Goal: Information Seeking & Learning: Learn about a topic

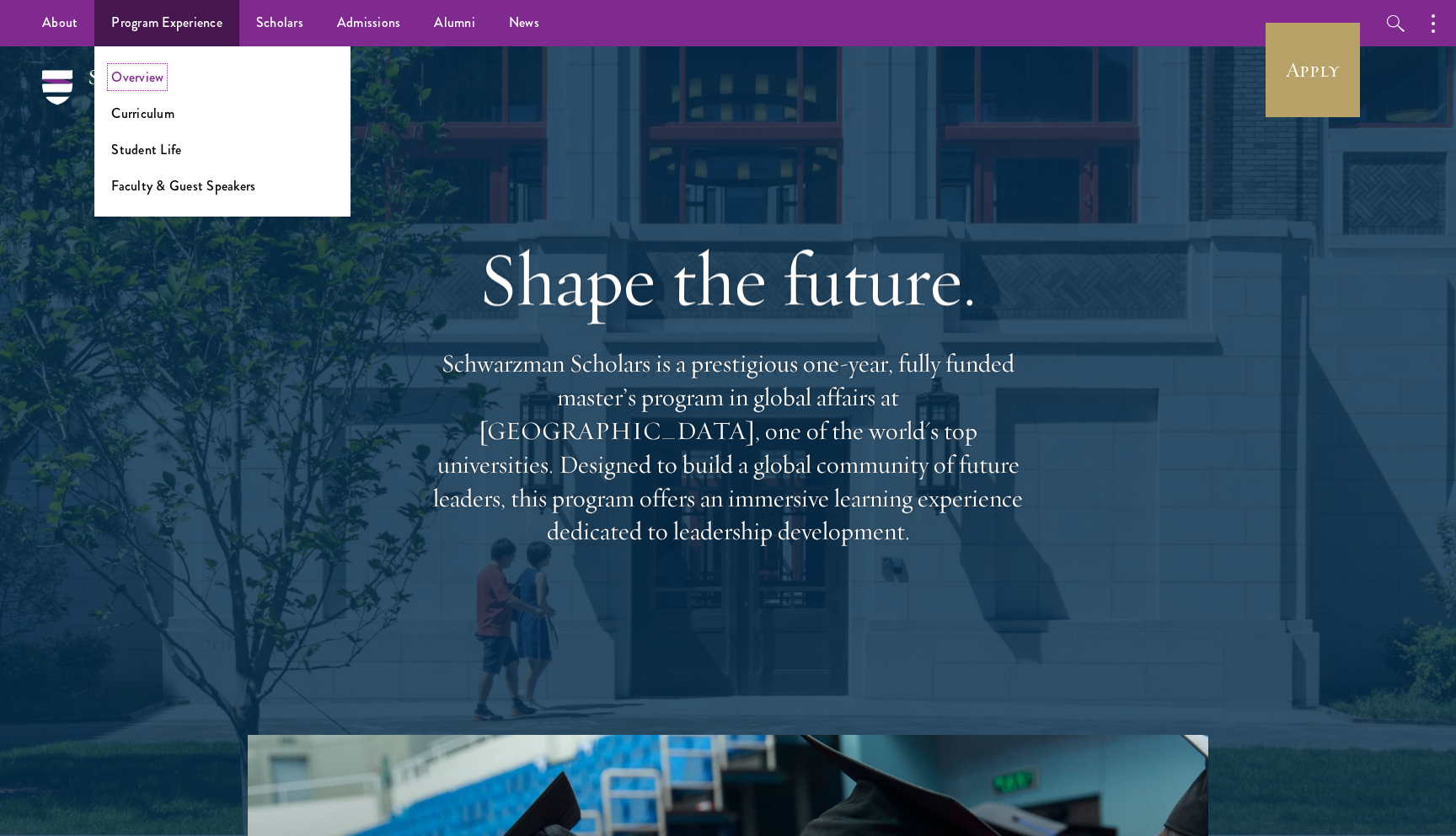
click at [133, 79] on link "Overview" at bounding box center [137, 77] width 52 height 19
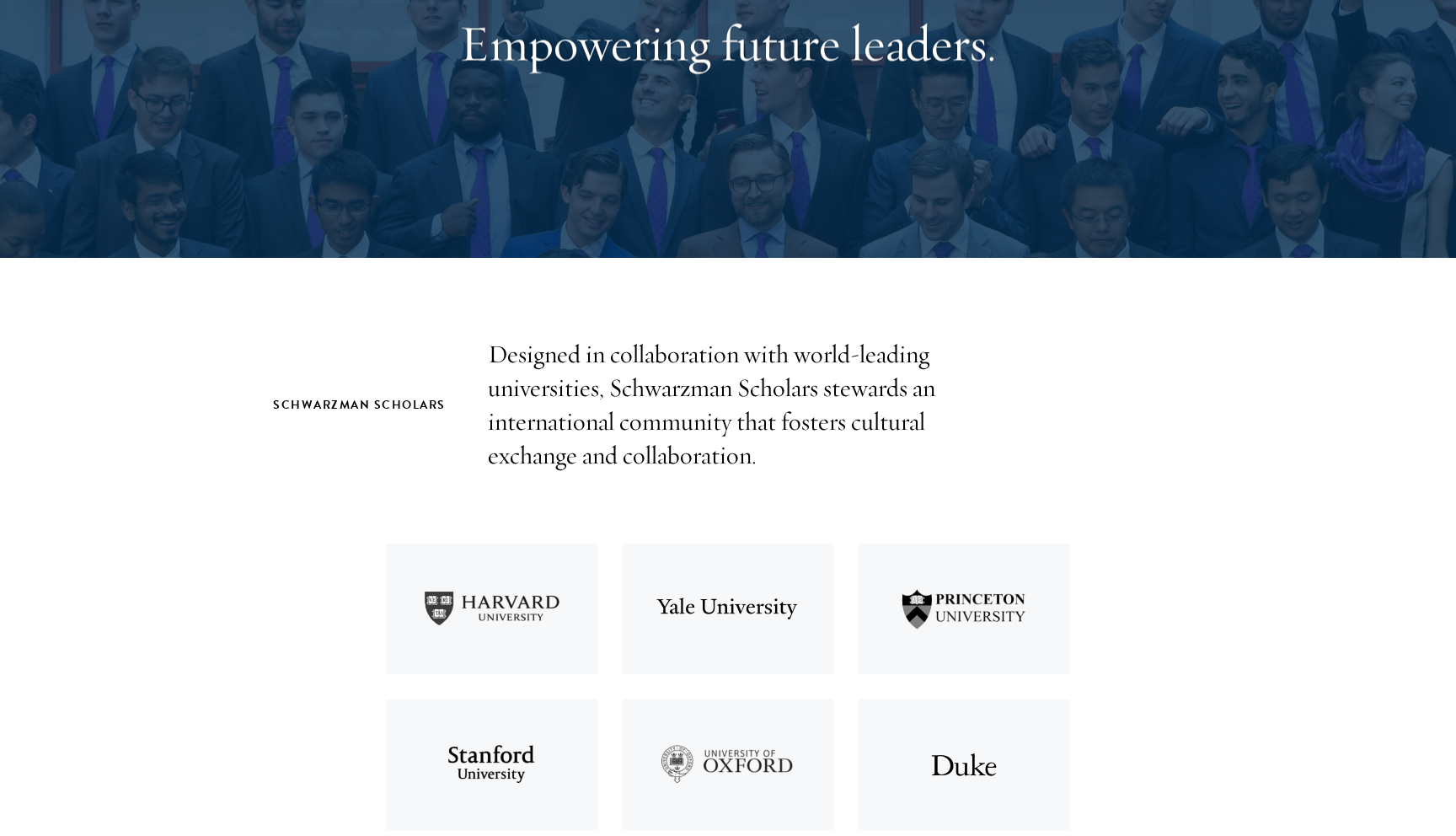
scroll to position [268, 0]
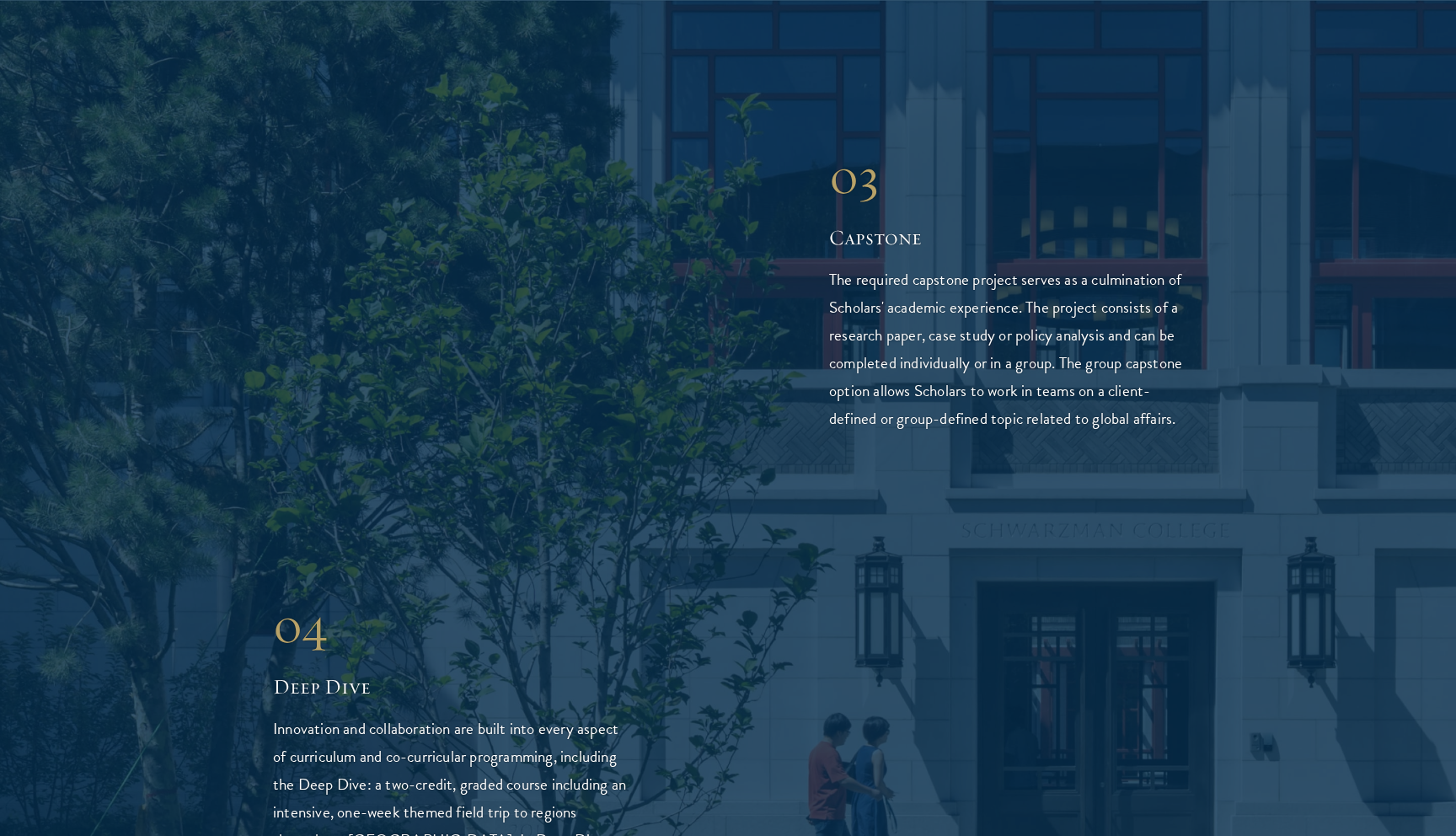
scroll to position [3466, 0]
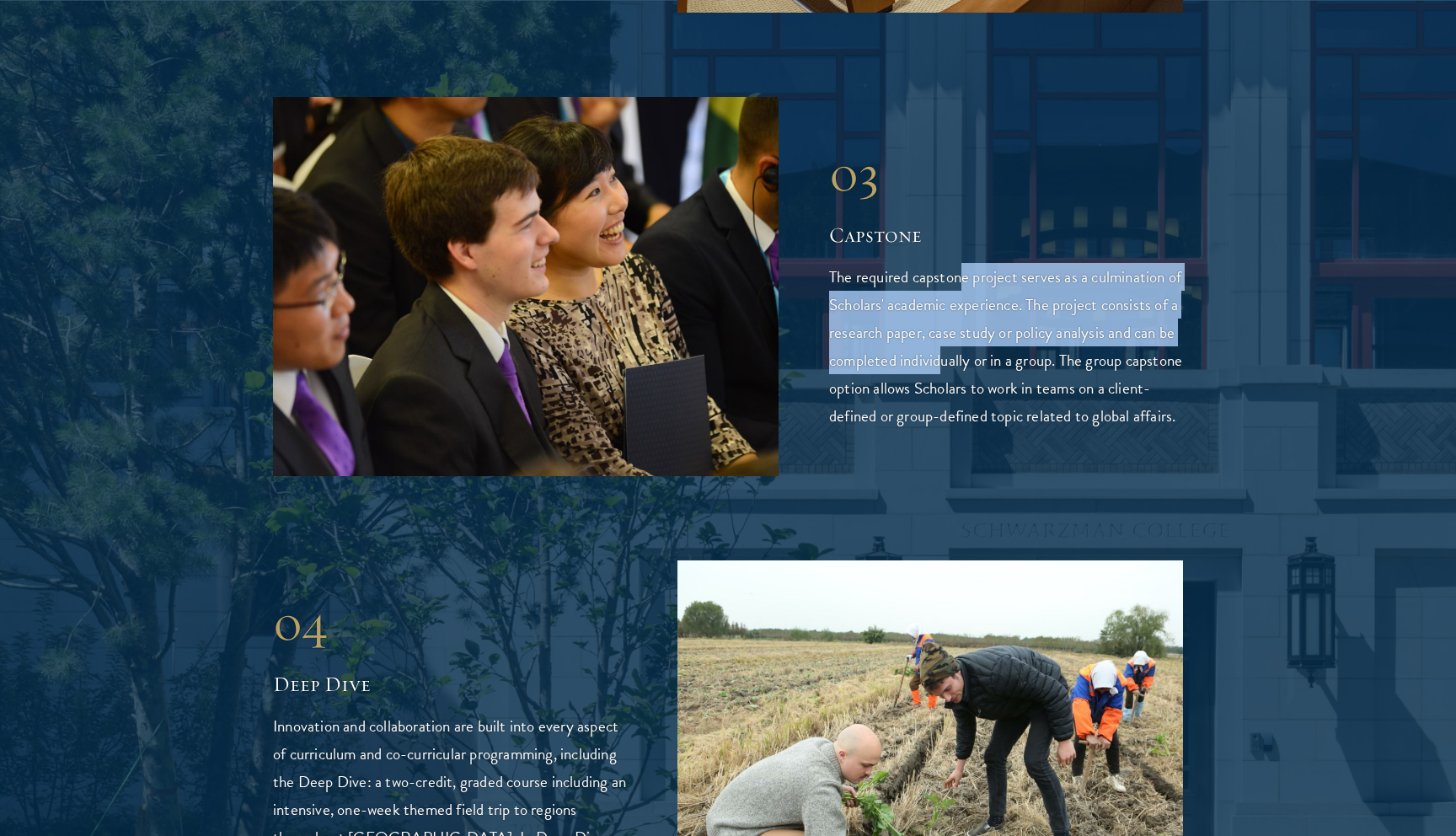
drag, startPoint x: 960, startPoint y: 190, endPoint x: 984, endPoint y: 276, distance: 89.3
click at [984, 276] on p "The required capstone project serves as a culmination of Scholars' academic exp…" at bounding box center [1007, 346] width 354 height 167
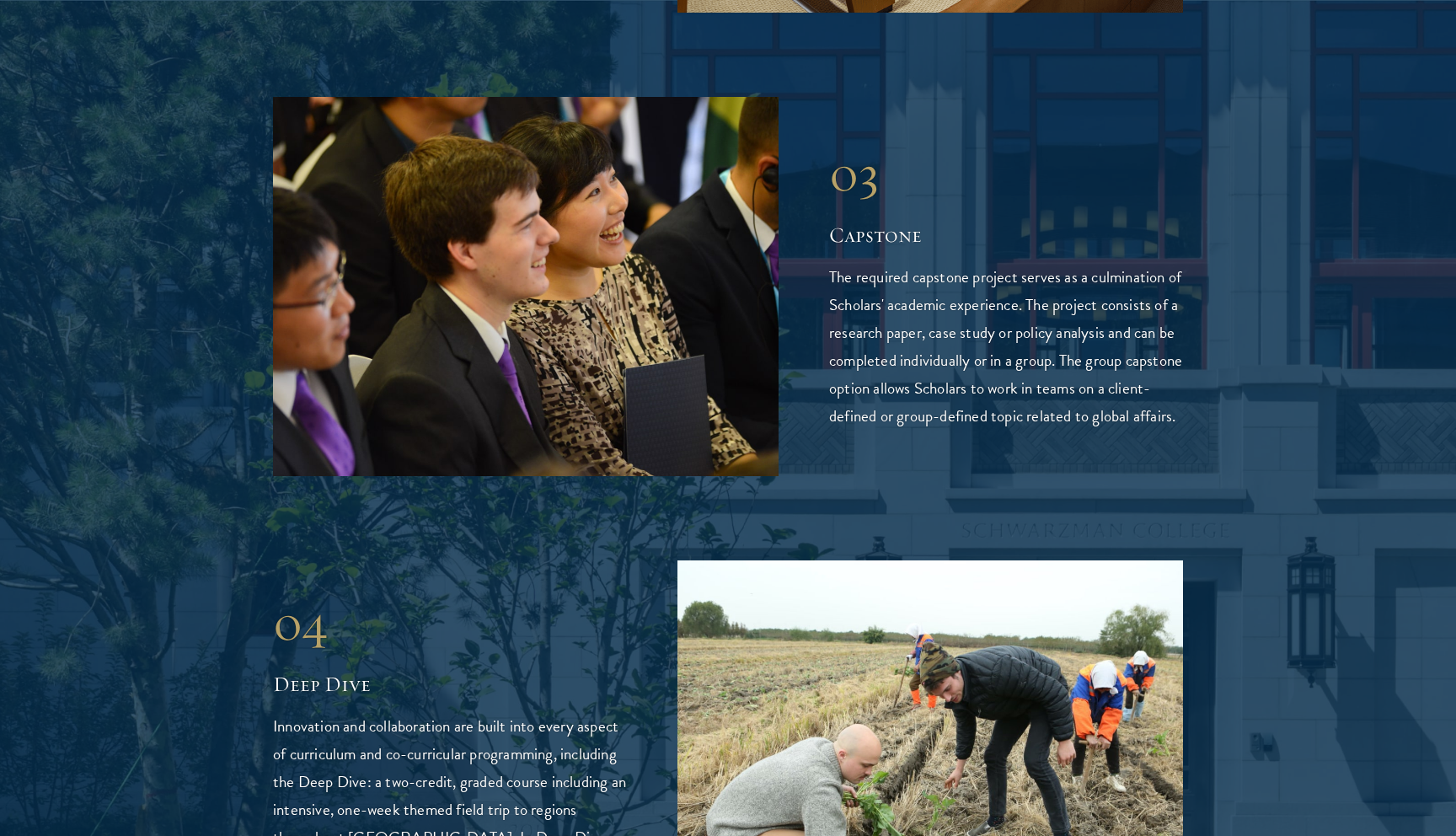
click at [991, 300] on p "The required capstone project serves as a culmination of Scholars' academic exp…" at bounding box center [1007, 346] width 354 height 167
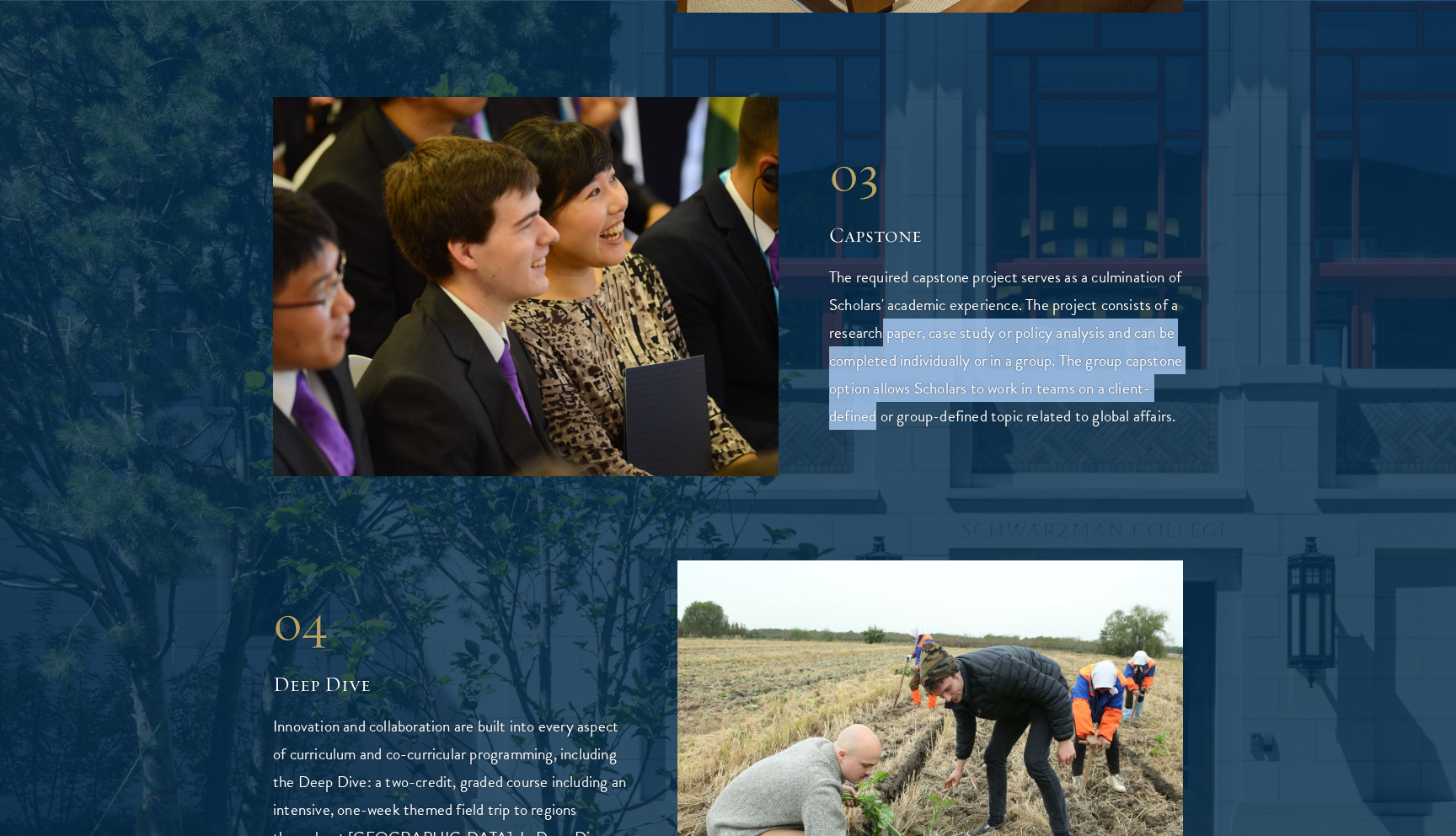
drag, startPoint x: 910, startPoint y: 266, endPoint x: 917, endPoint y: 326, distance: 60.4
click at [917, 327] on p "The required capstone project serves as a culmination of Scholars' academic exp…" at bounding box center [1007, 346] width 354 height 167
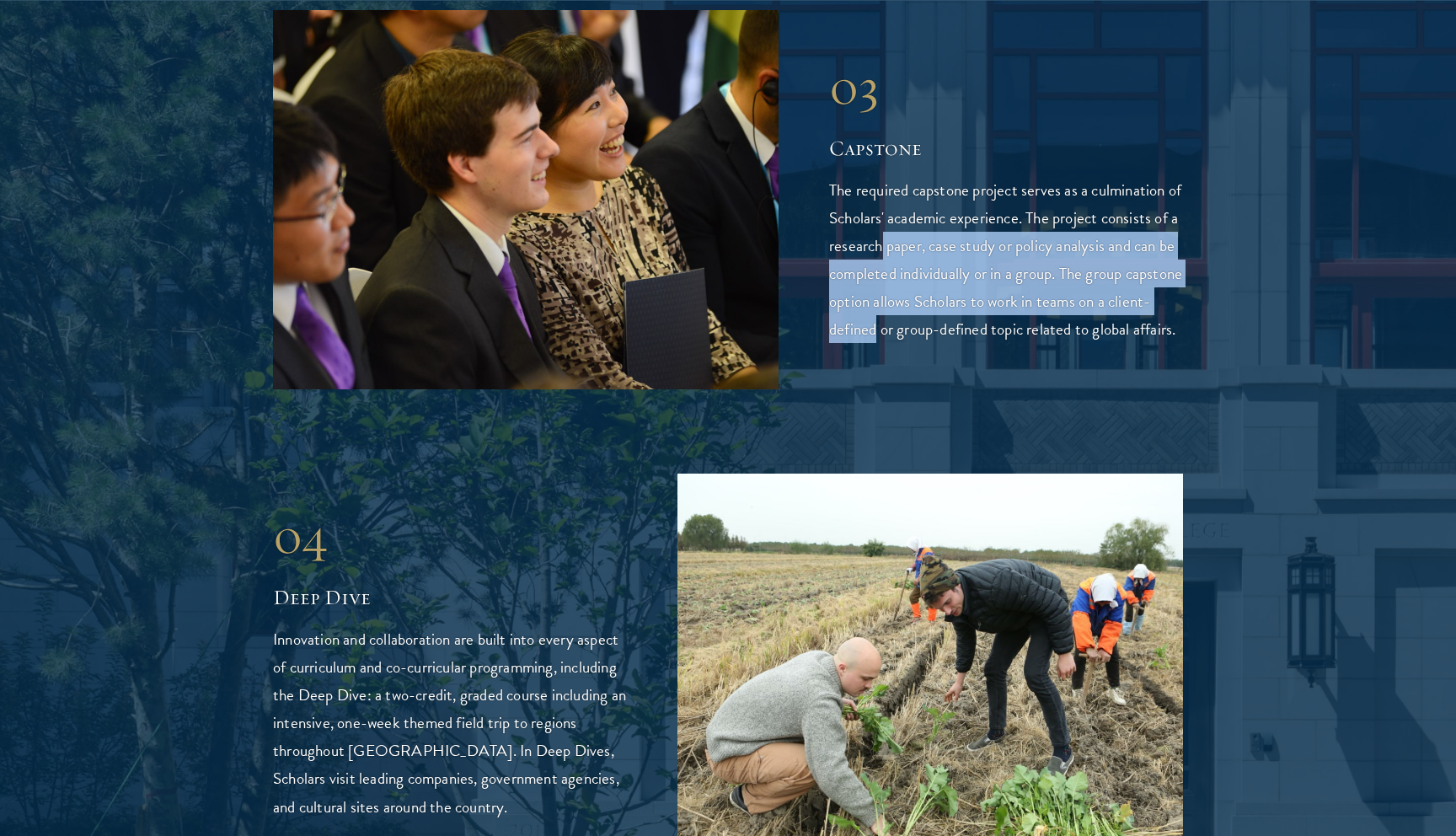
scroll to position [3555, 0]
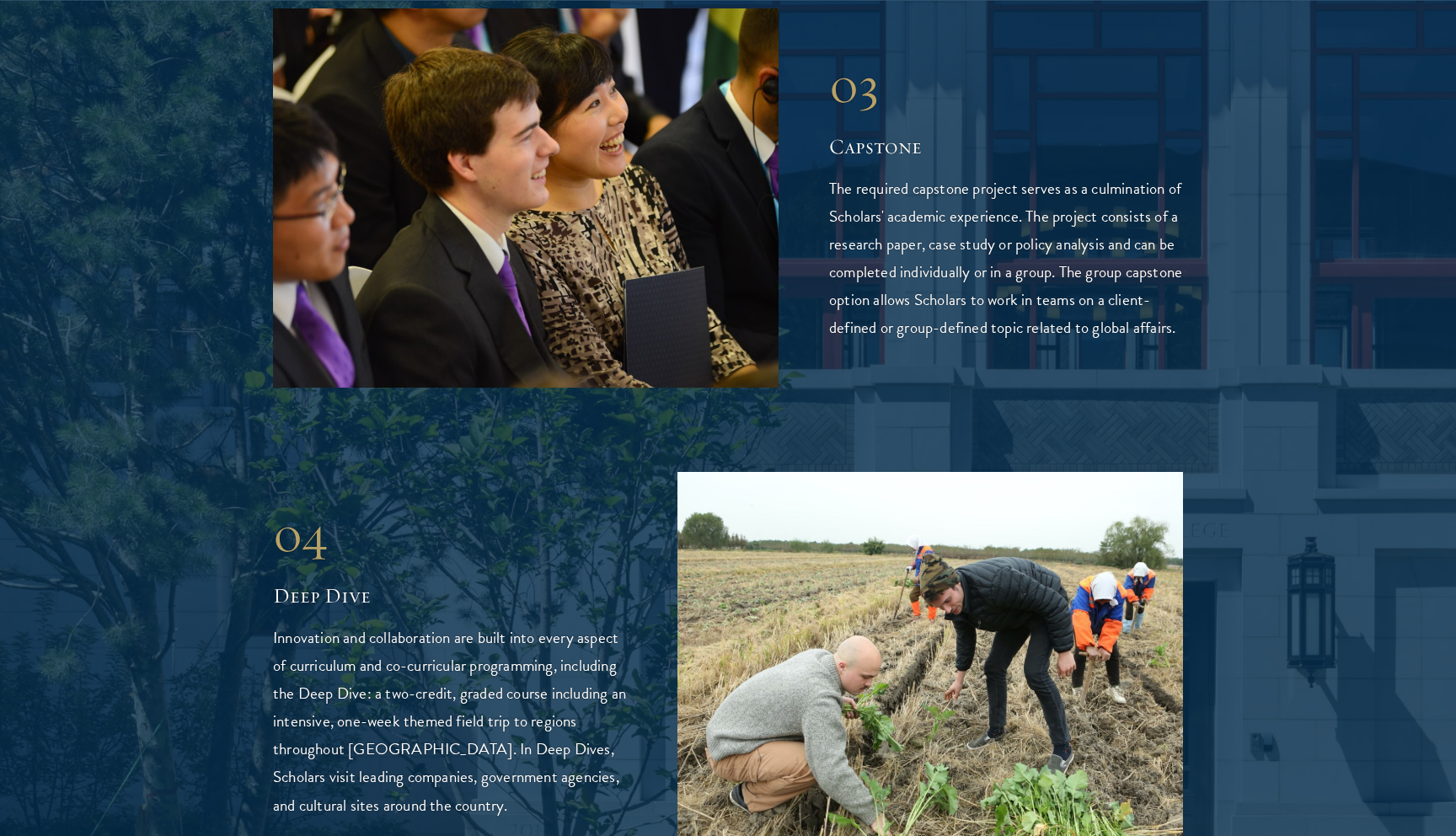
click at [932, 291] on p "The required capstone project serves as a culmination of Scholars' academic exp…" at bounding box center [1007, 258] width 354 height 167
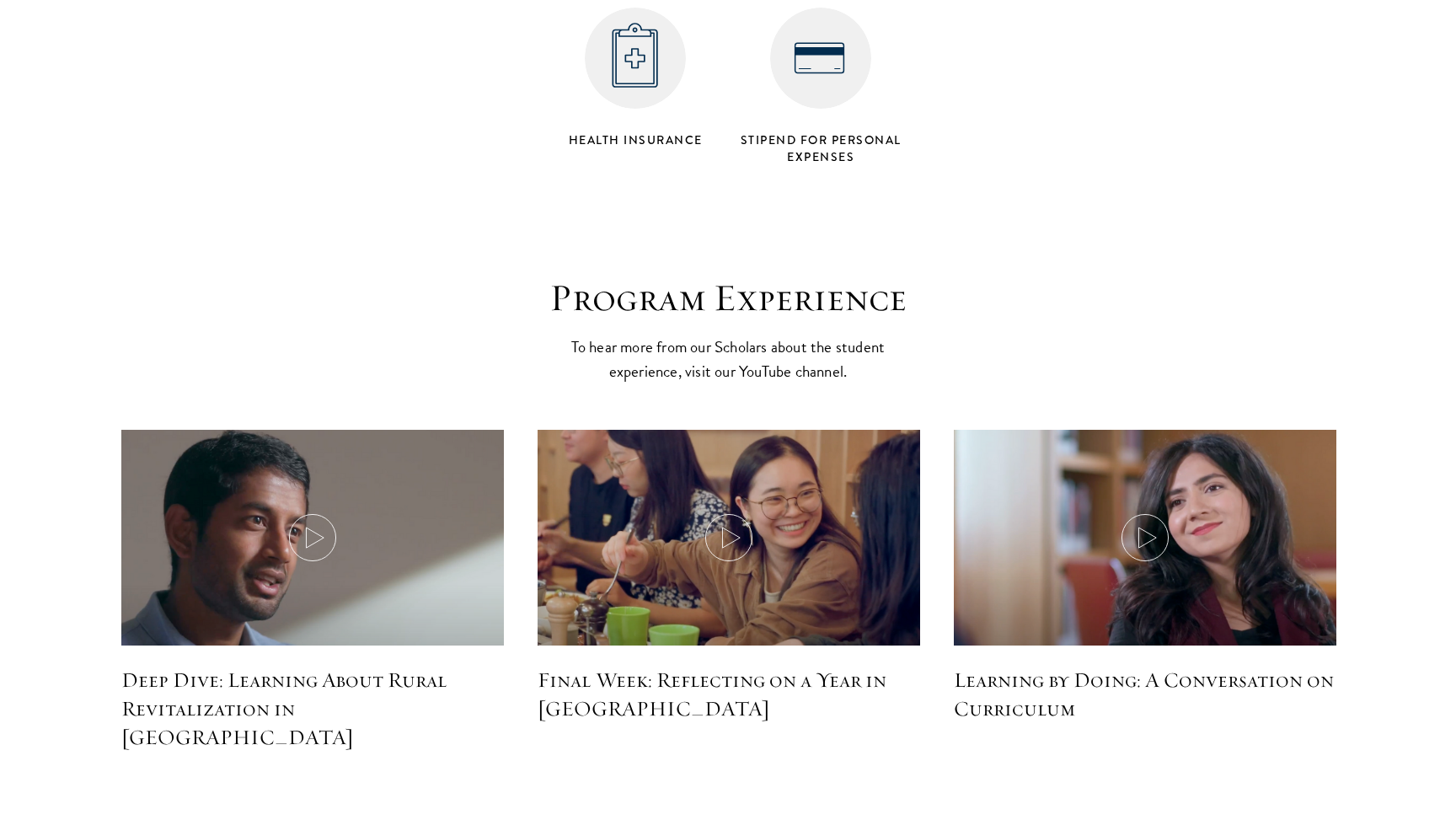
scroll to position [7187, 0]
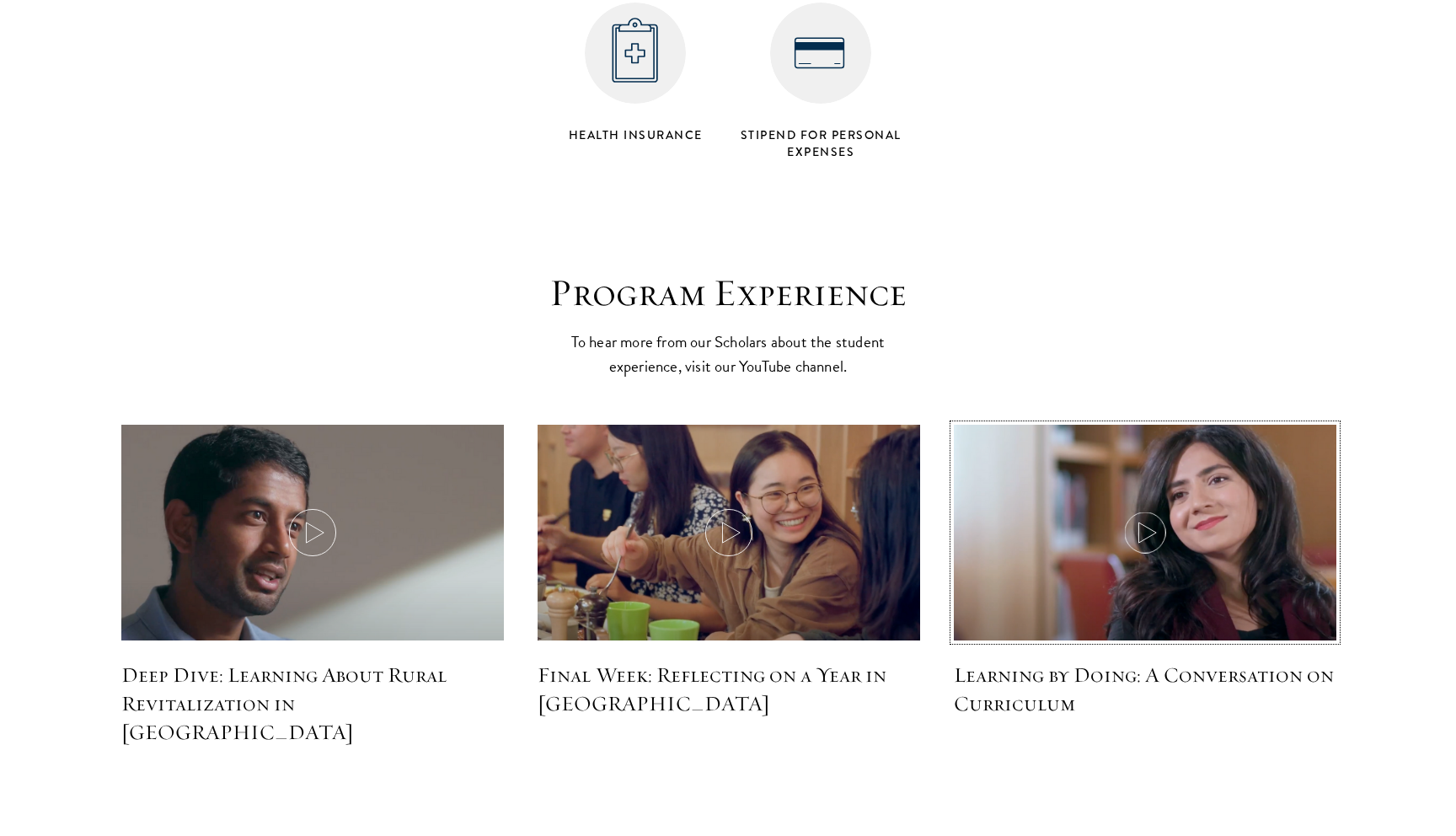
click at [1156, 509] on icon at bounding box center [1145, 532] width 47 height 47
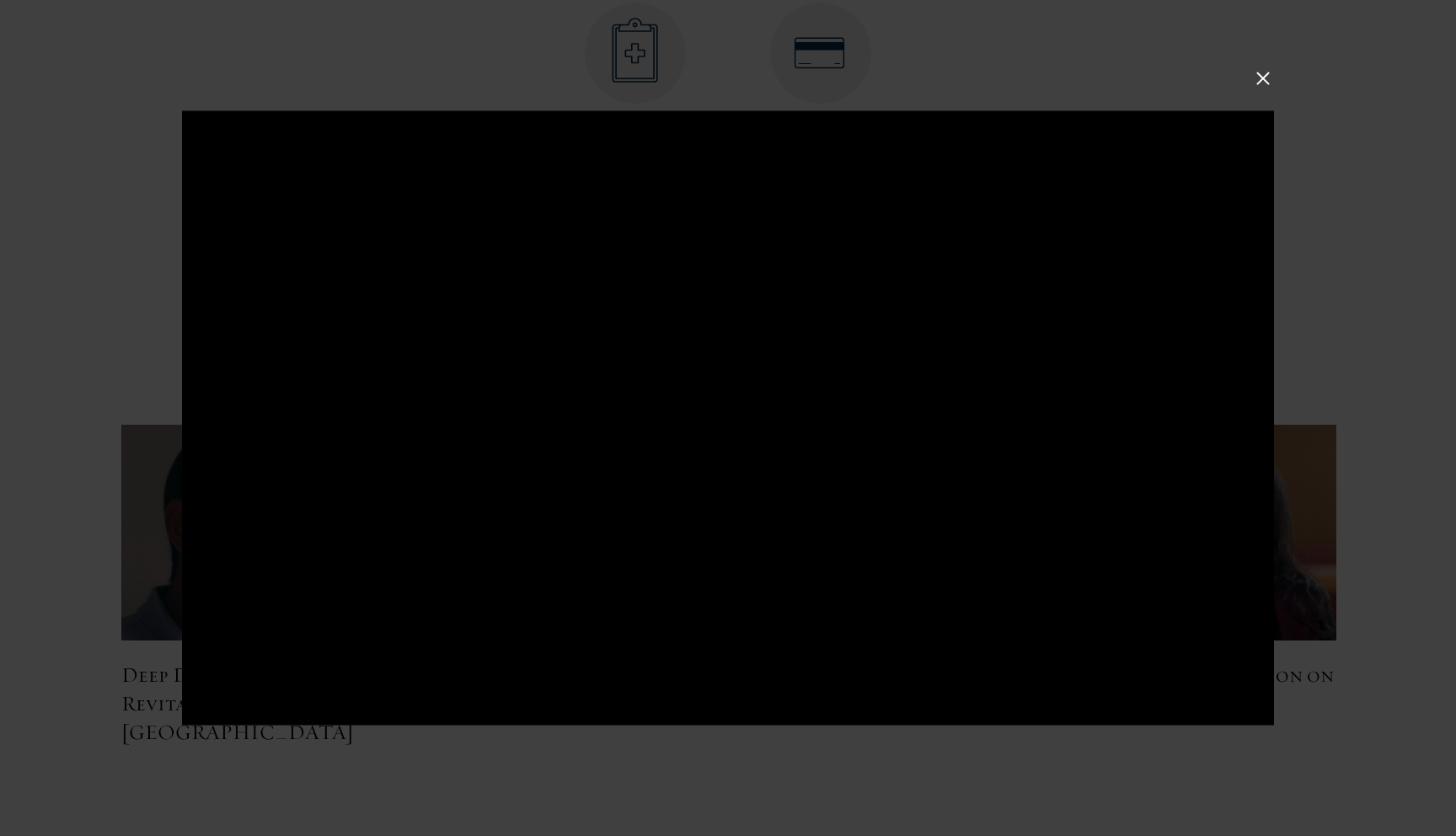
click at [1262, 74] on button at bounding box center [1263, 79] width 22 height 22
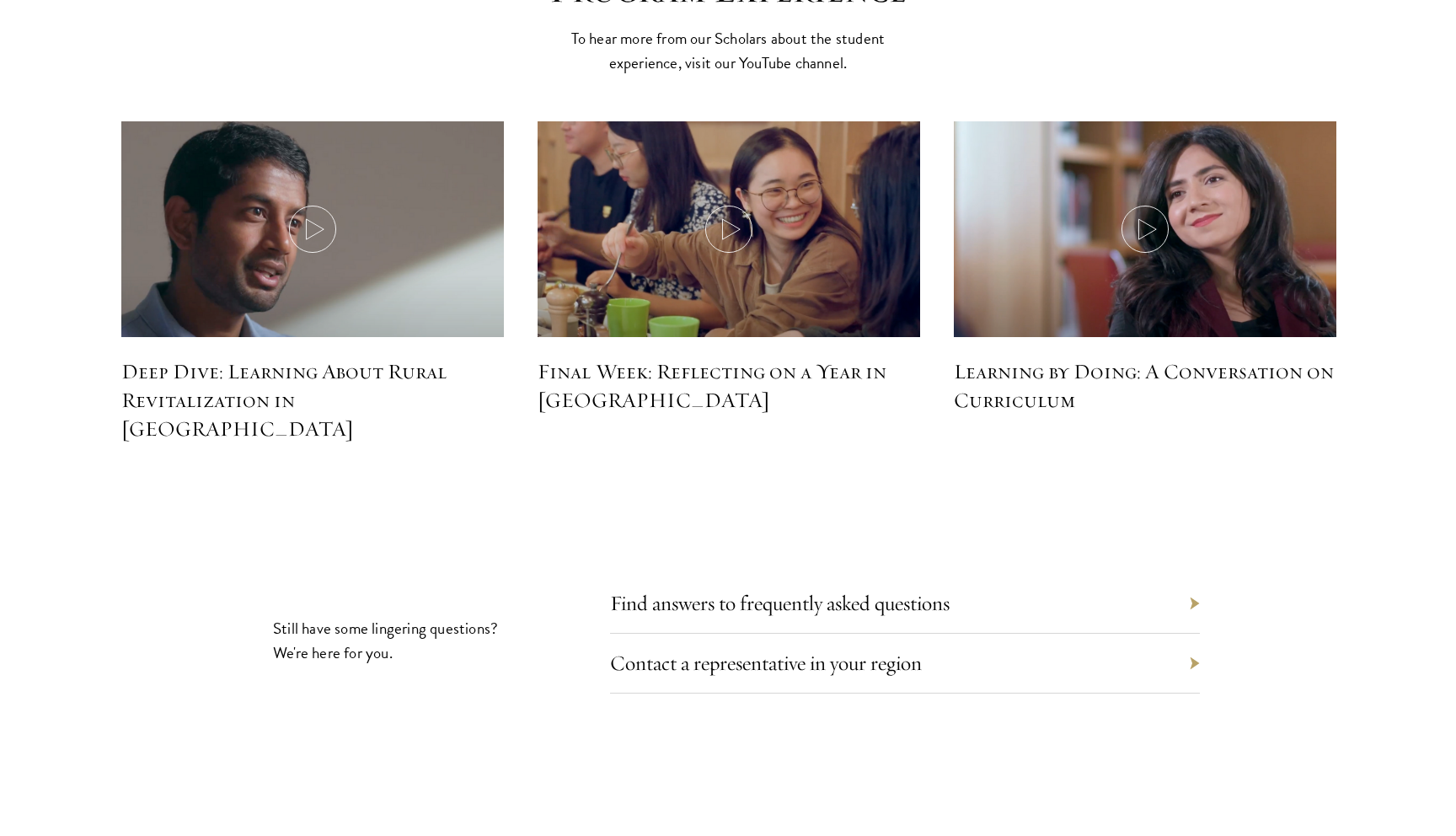
scroll to position [7529, 0]
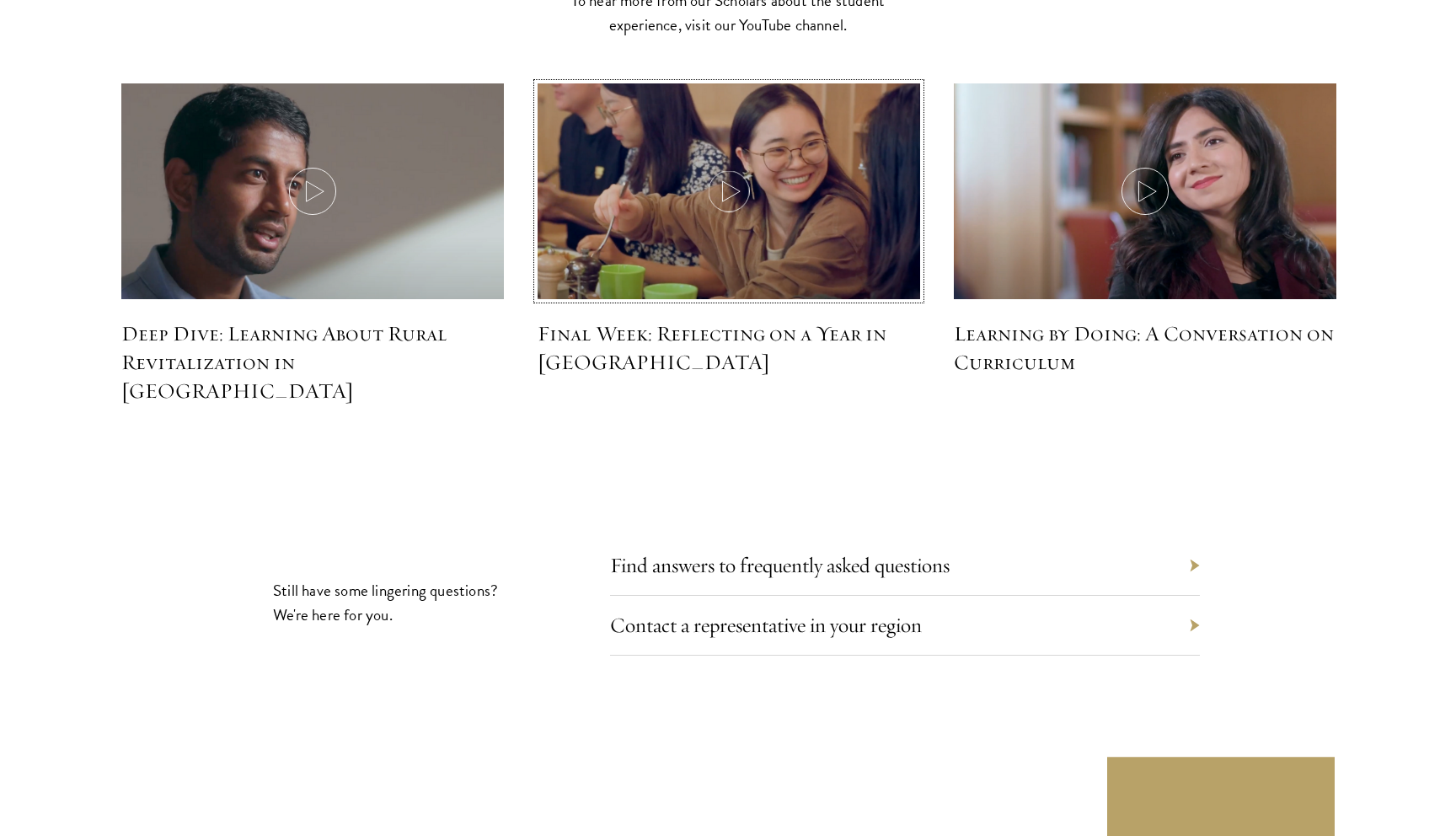
click at [785, 126] on img at bounding box center [728, 193] width 406 height 233
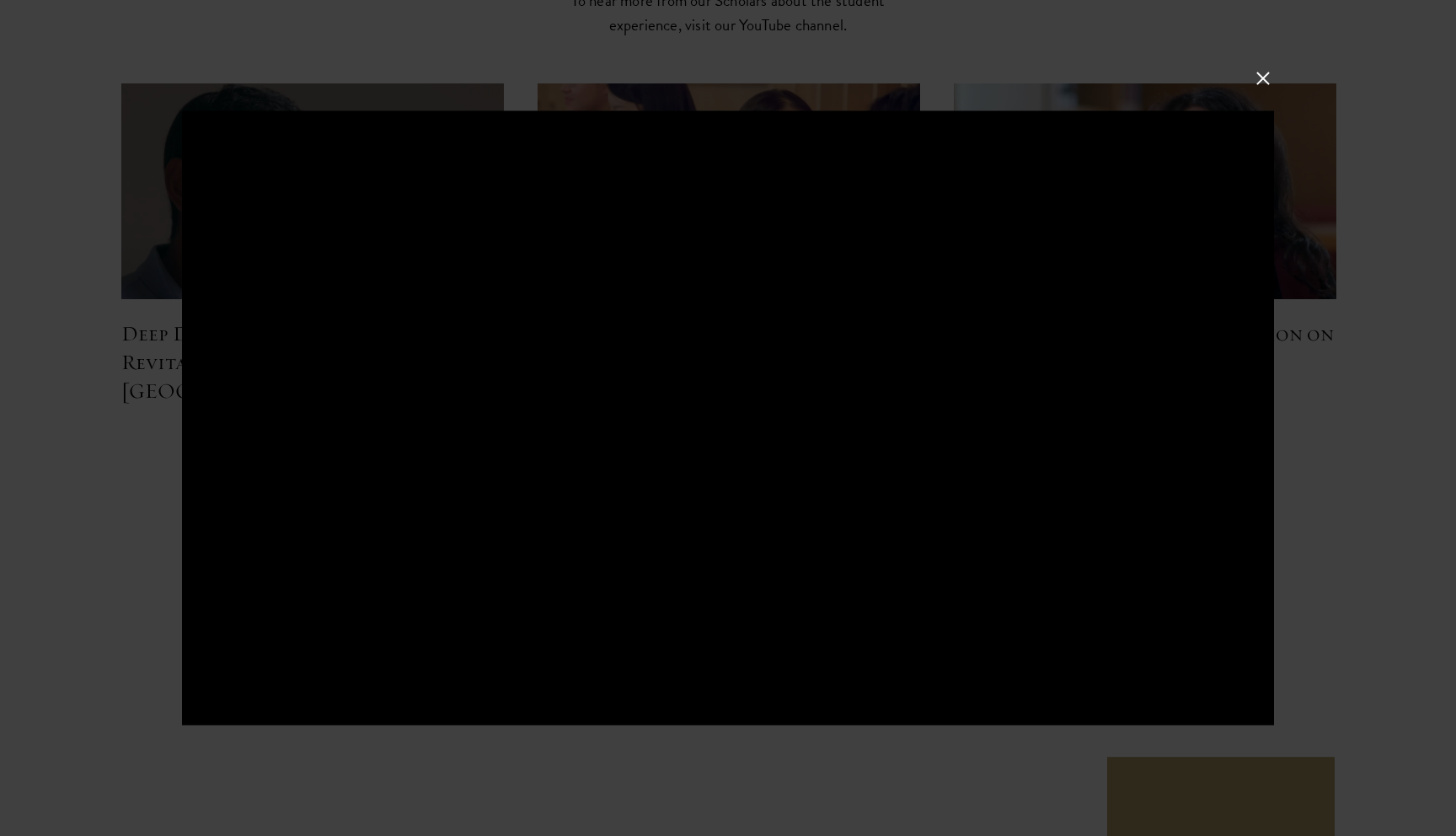
click at [1262, 72] on button at bounding box center [1263, 79] width 22 height 22
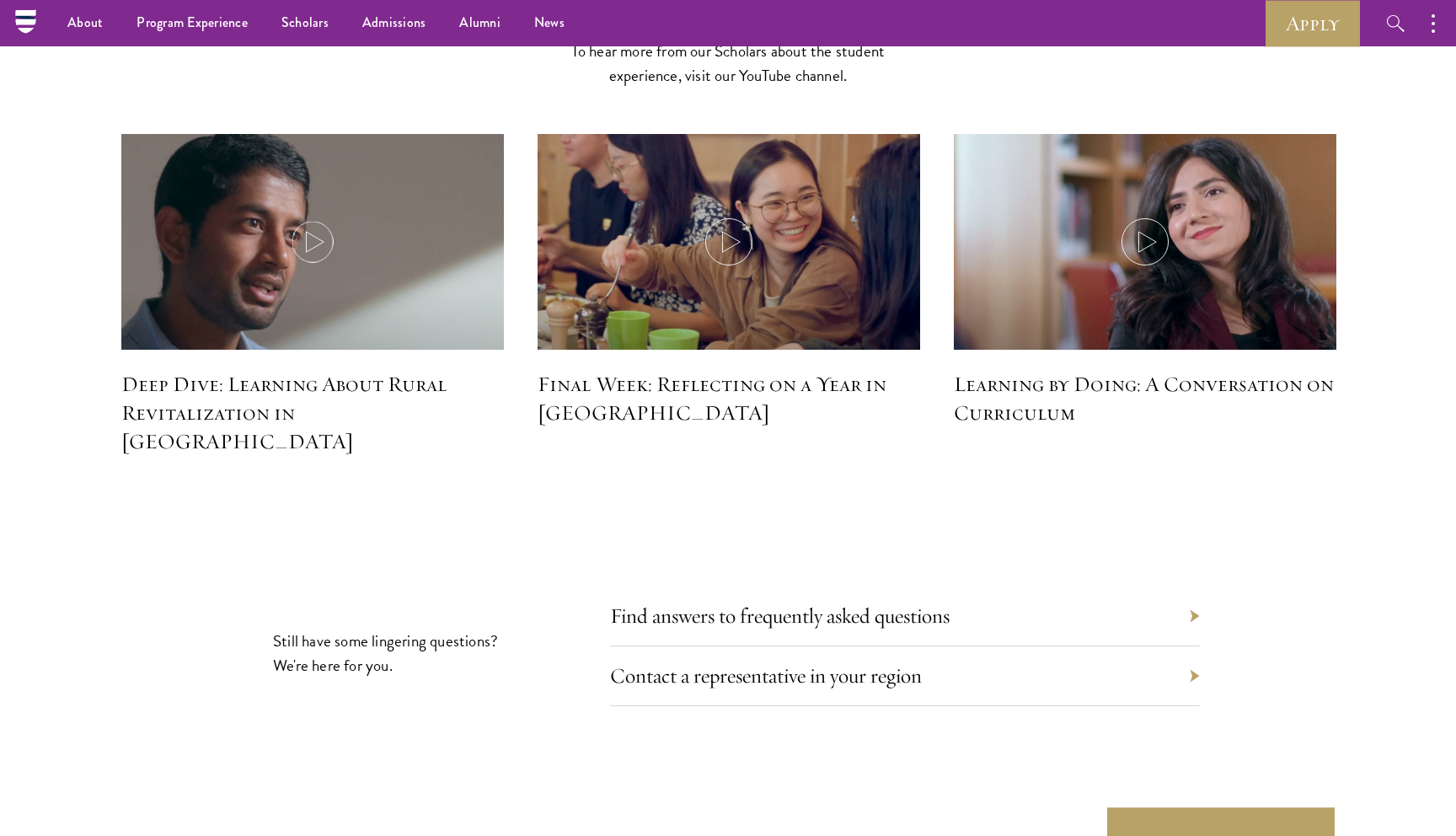
scroll to position [7456, 0]
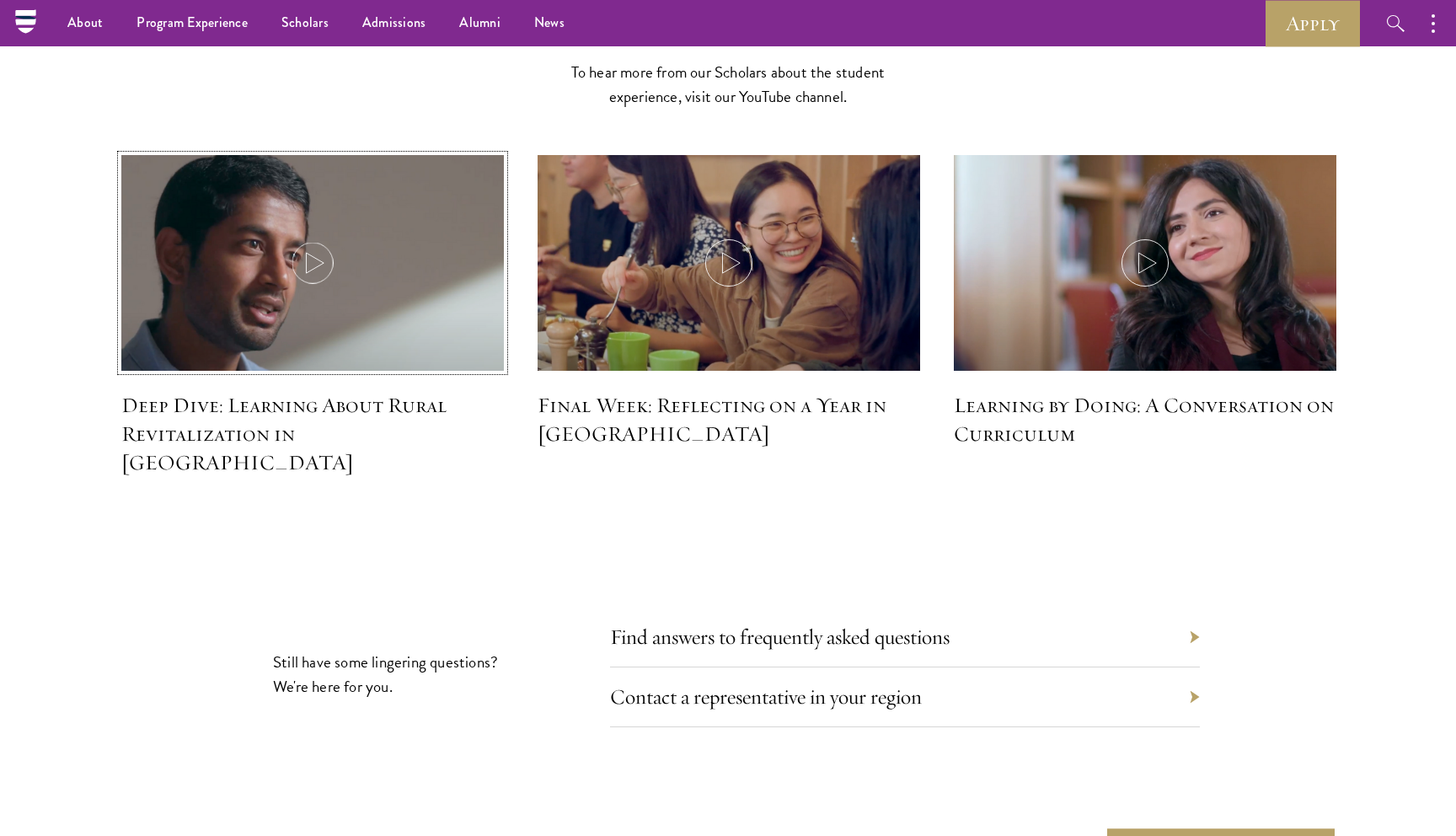
click at [331, 265] on img at bounding box center [312, 265] width 406 height 233
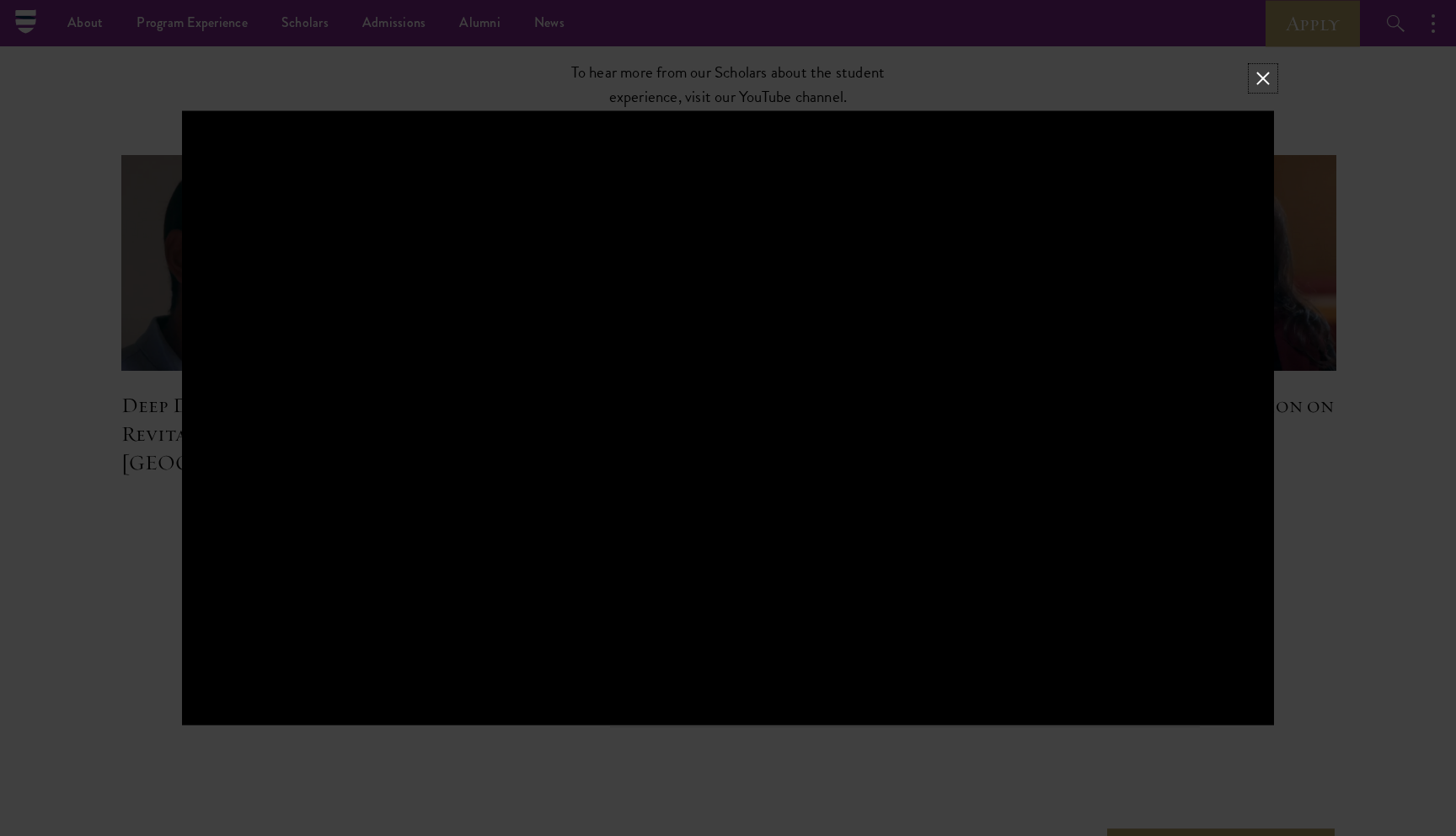
click at [1268, 81] on button at bounding box center [1263, 79] width 22 height 22
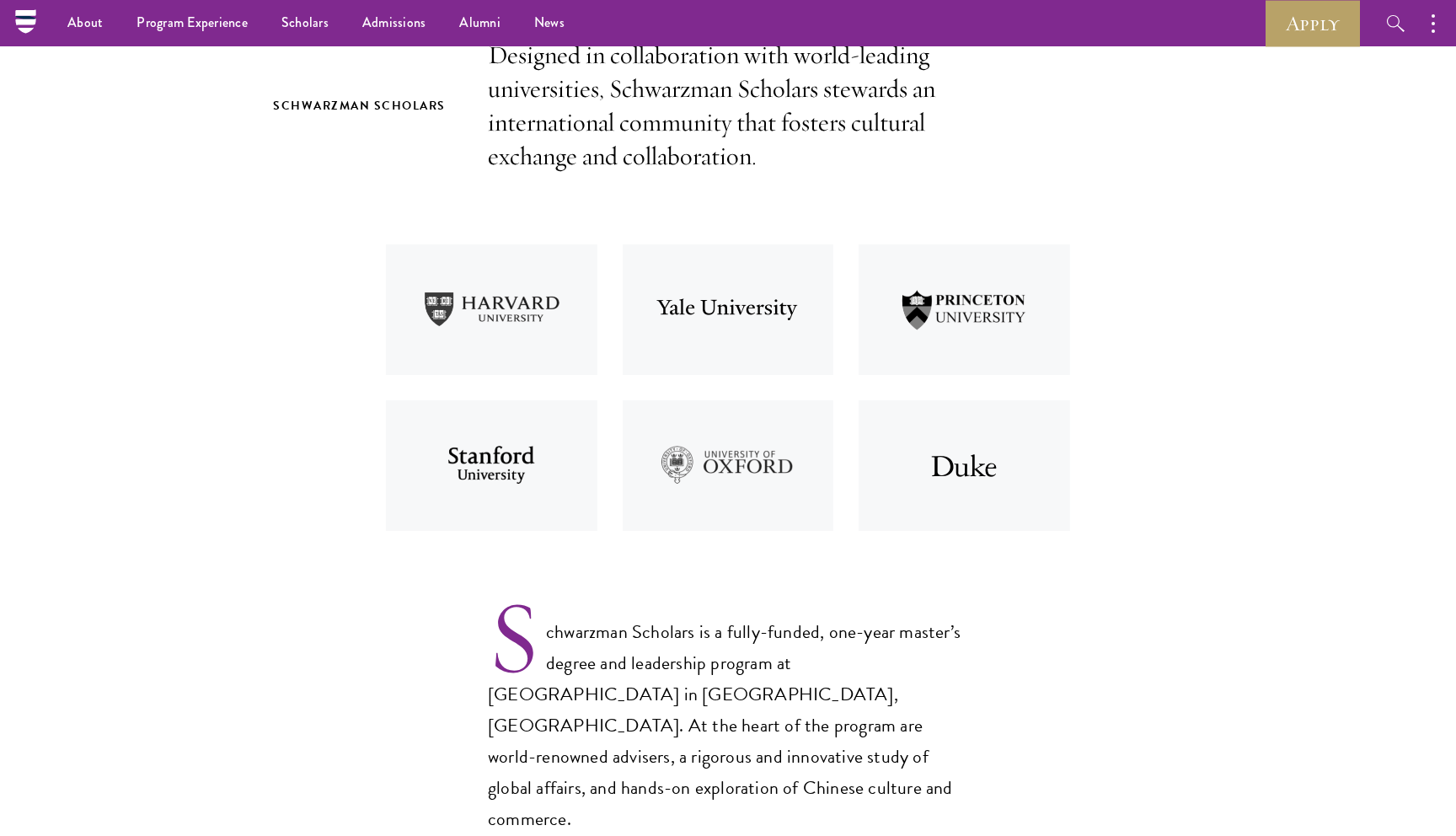
scroll to position [0, 0]
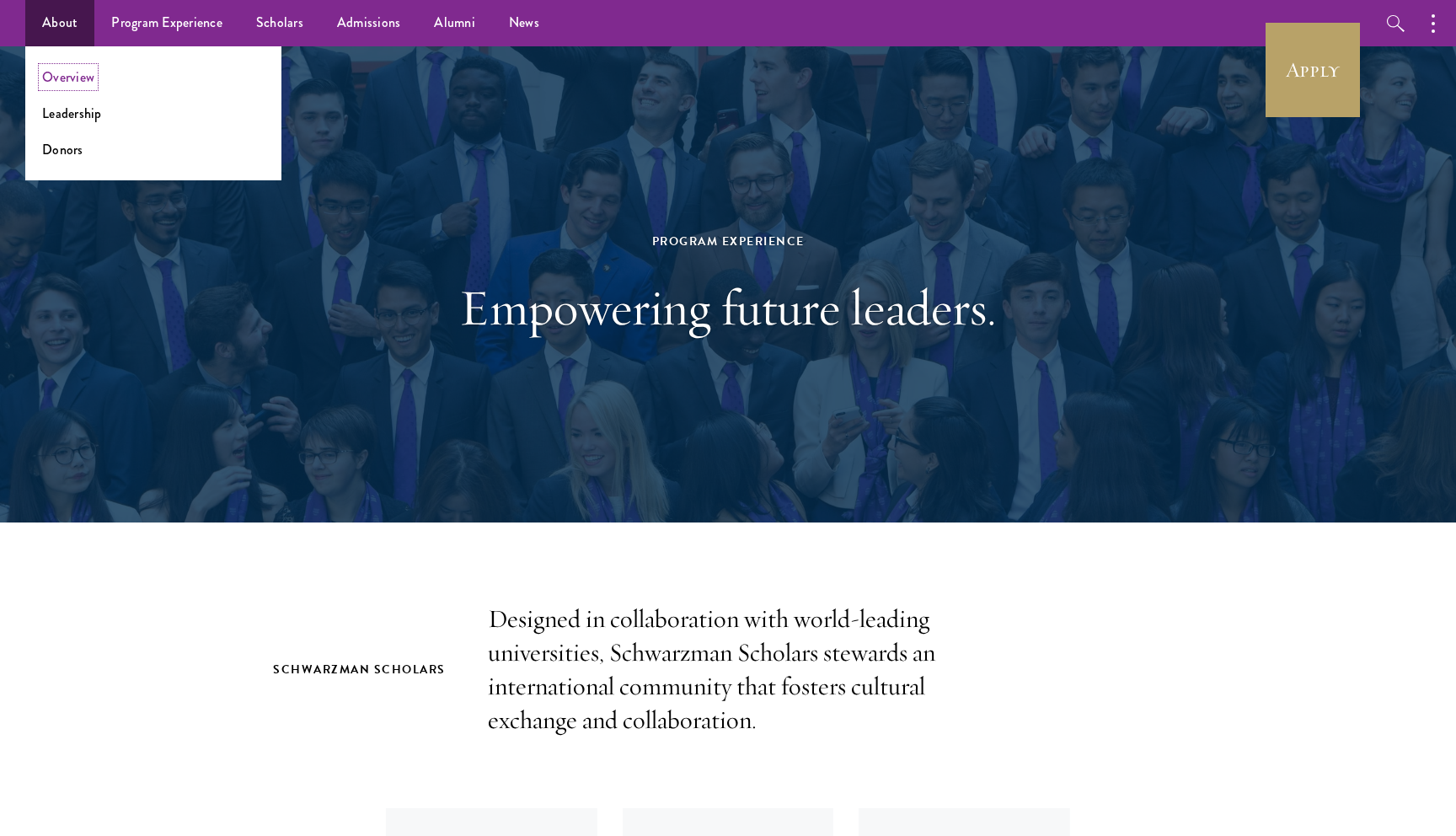
click at [55, 69] on link "Overview" at bounding box center [69, 77] width 52 height 19
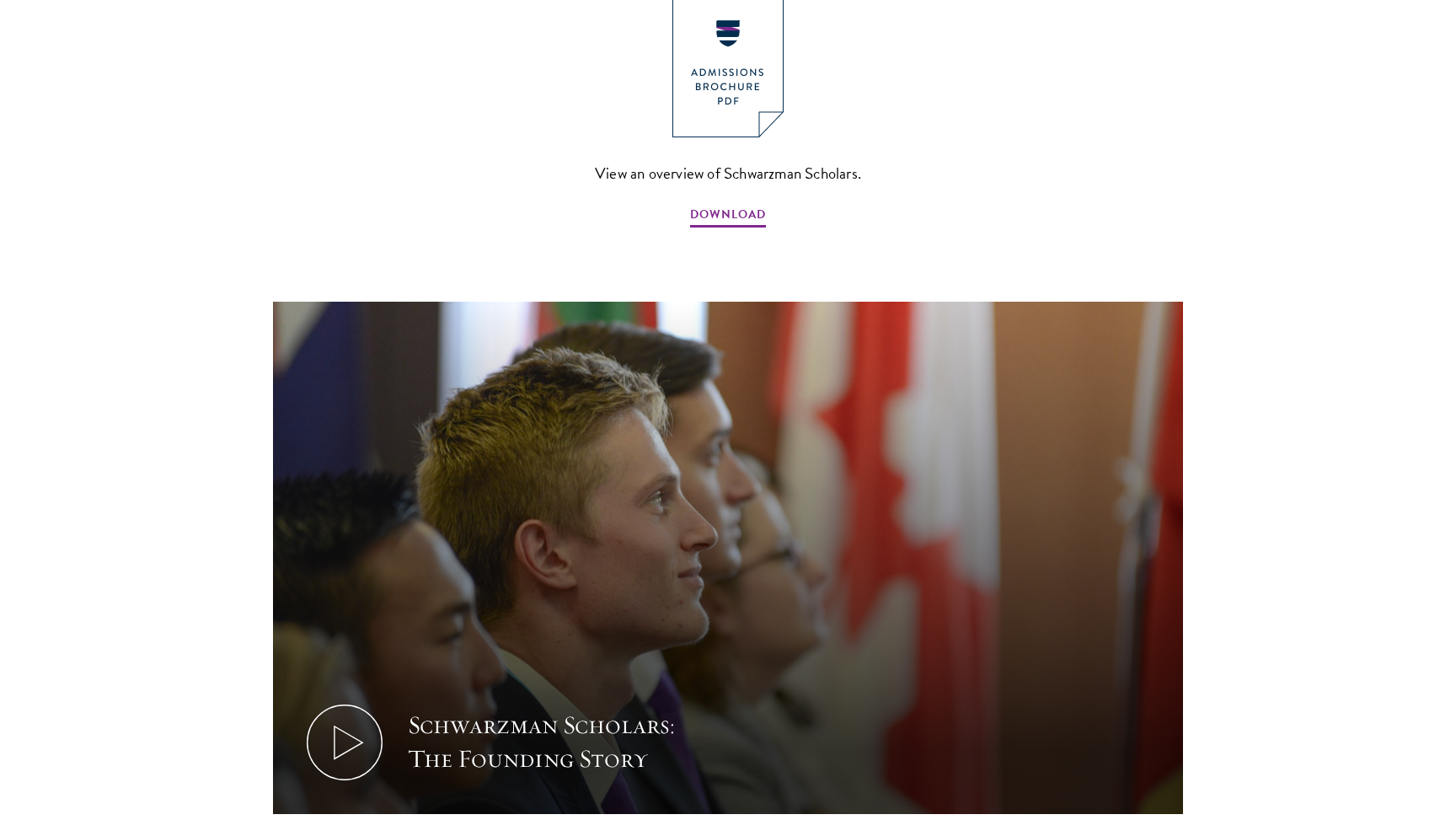
scroll to position [1992, 0]
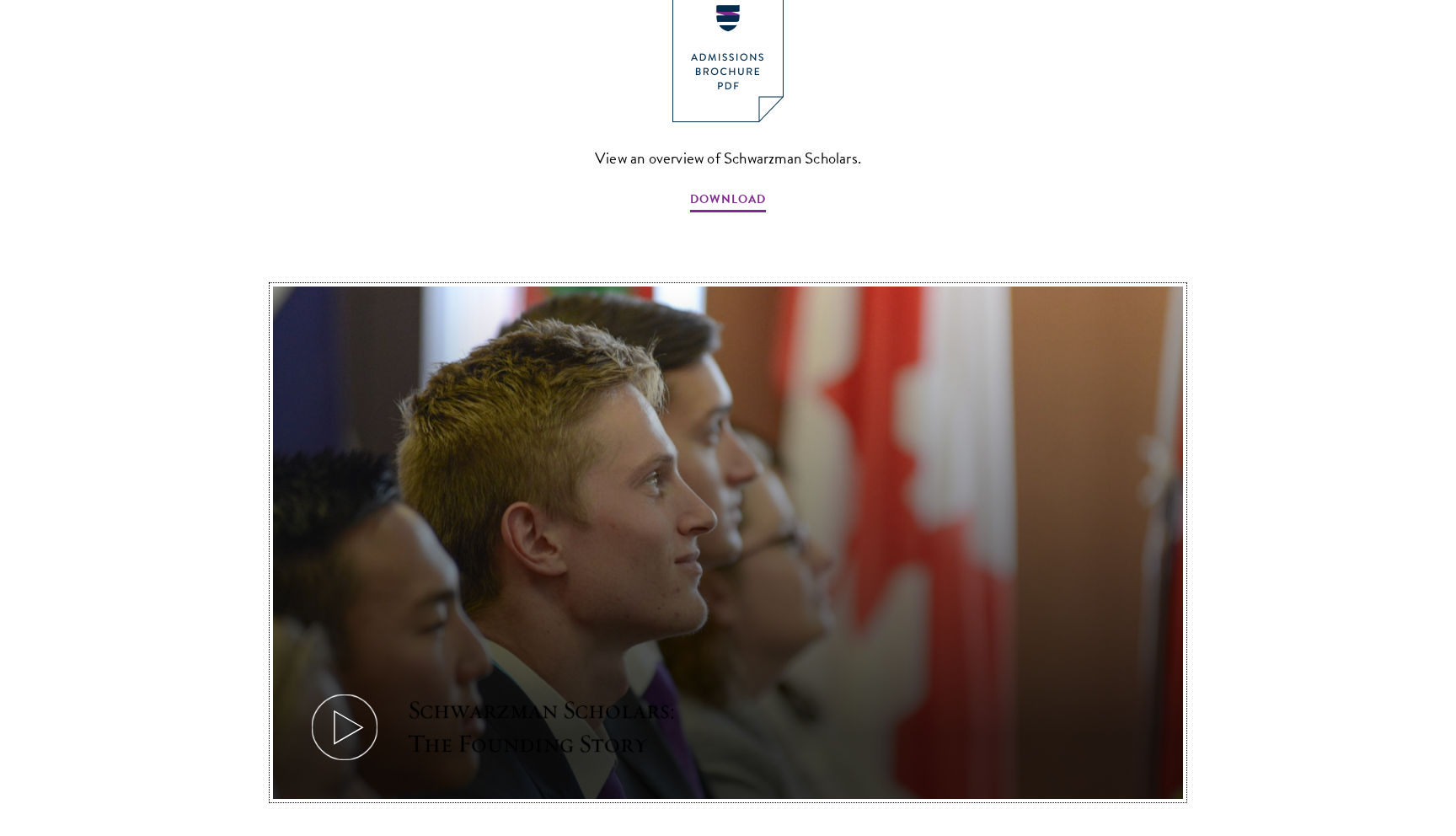
click at [326, 690] on icon at bounding box center [344, 728] width 76 height 76
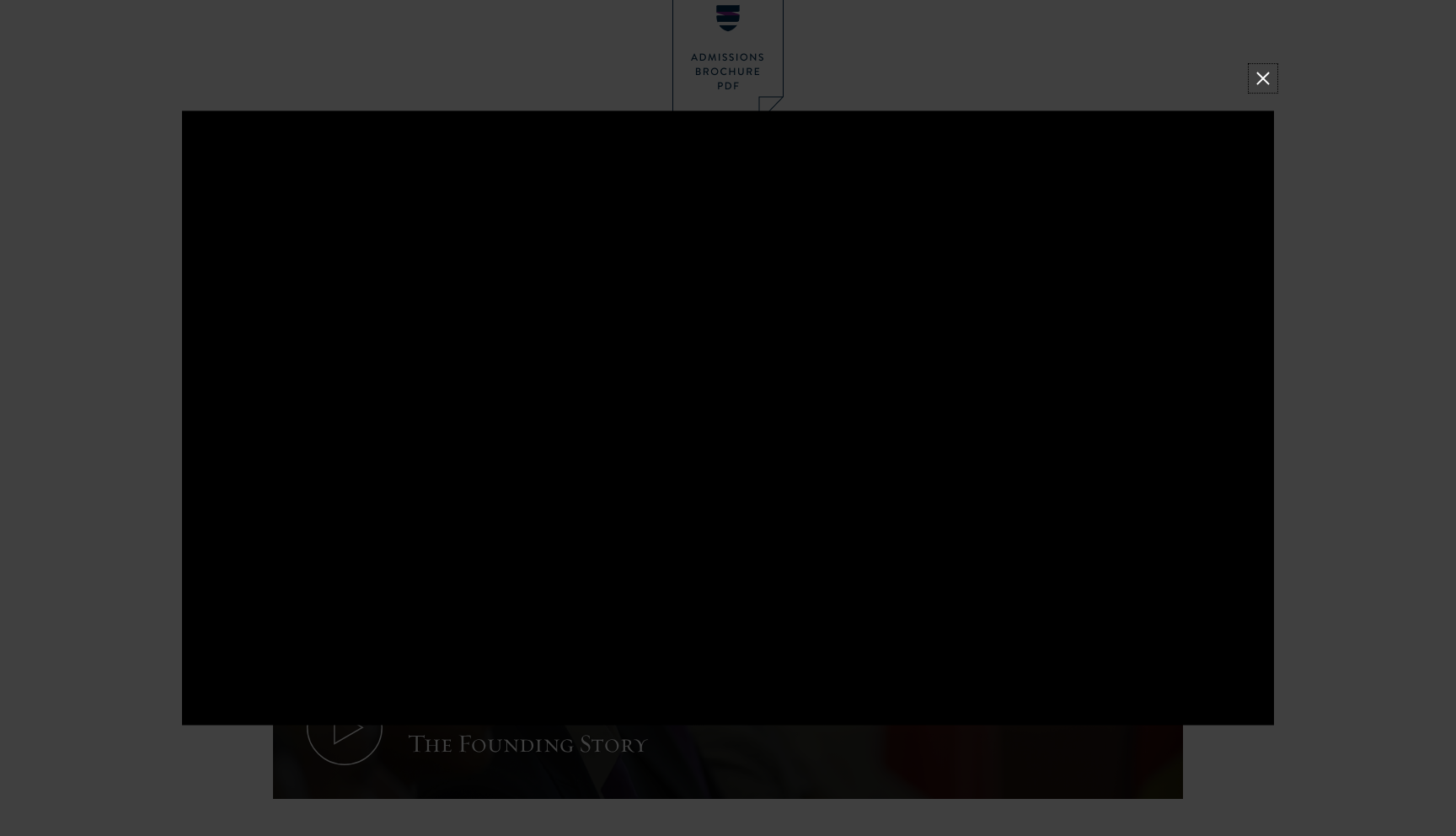
click at [1266, 71] on button at bounding box center [1263, 79] width 22 height 22
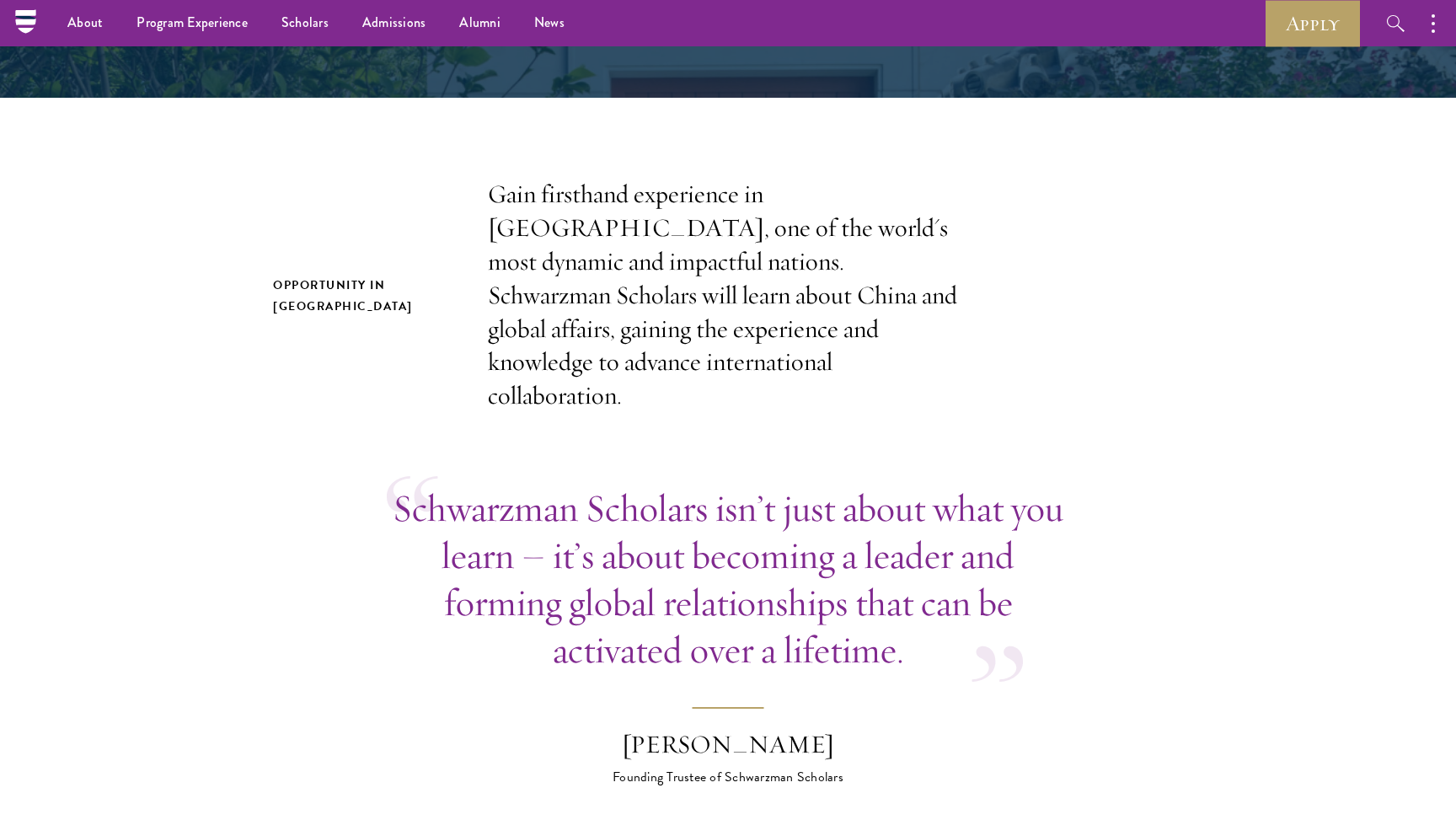
scroll to position [0, 0]
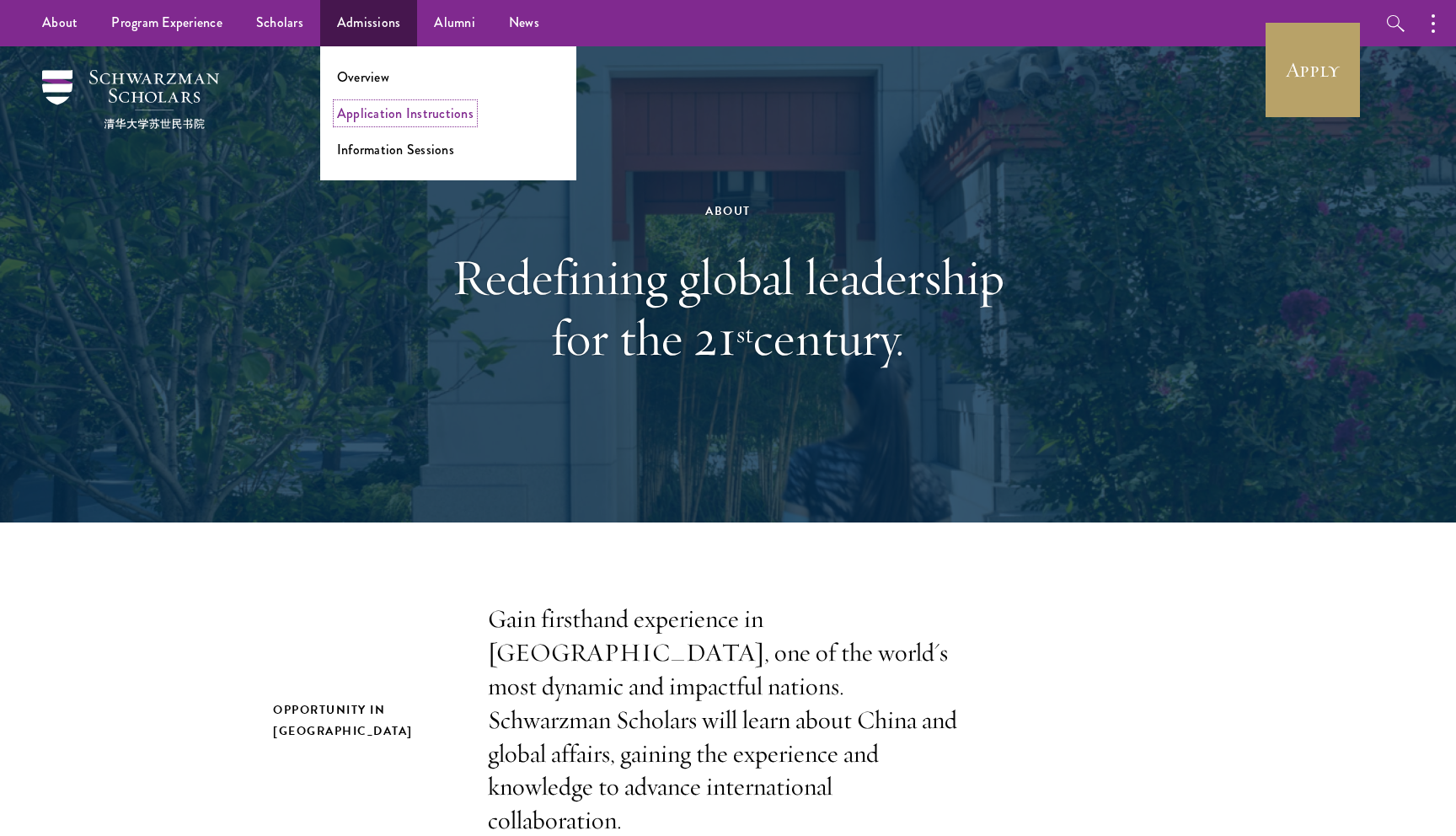
click at [391, 109] on link "Application Instructions" at bounding box center [405, 113] width 136 height 19
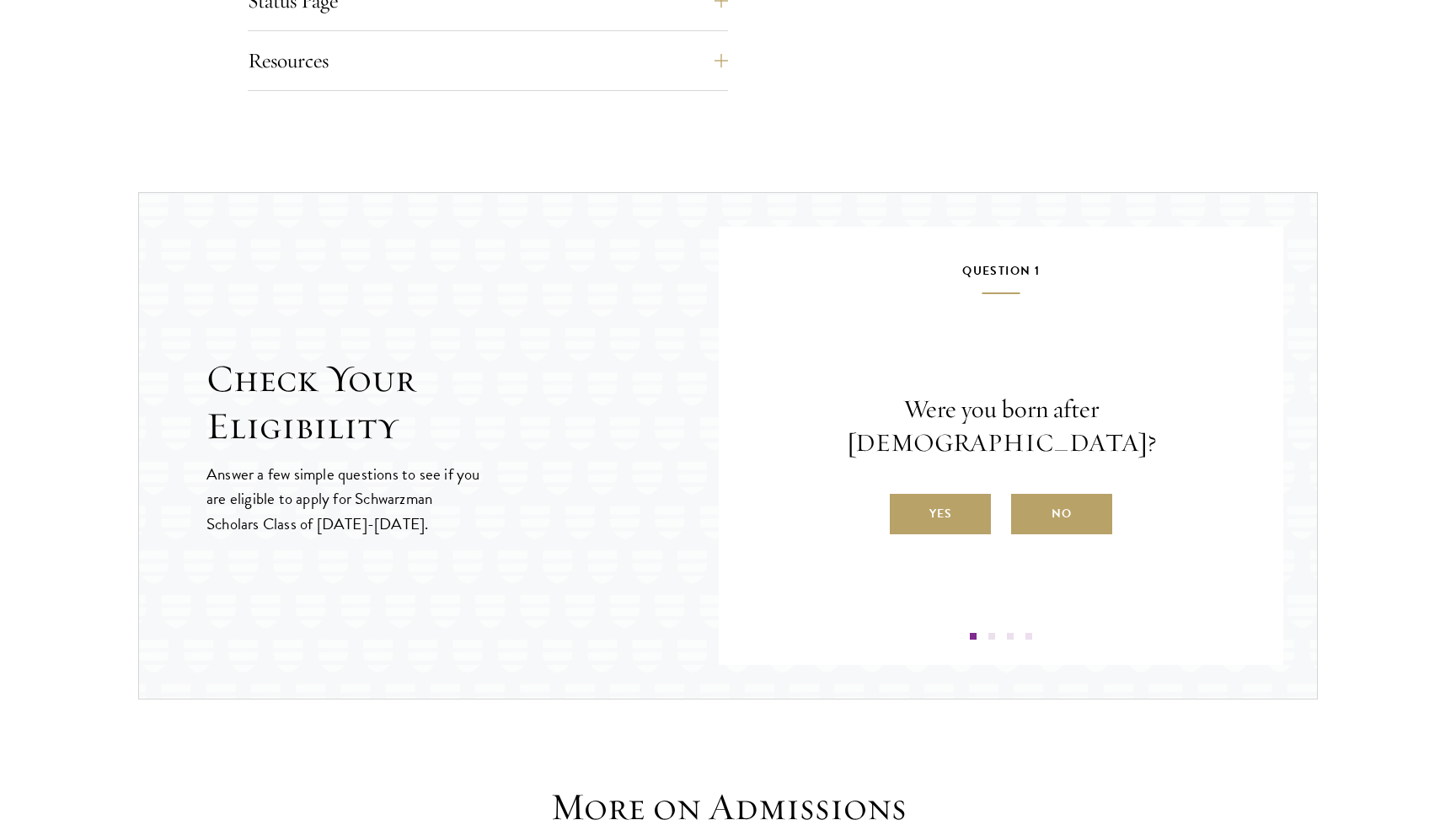
scroll to position [1606, 0]
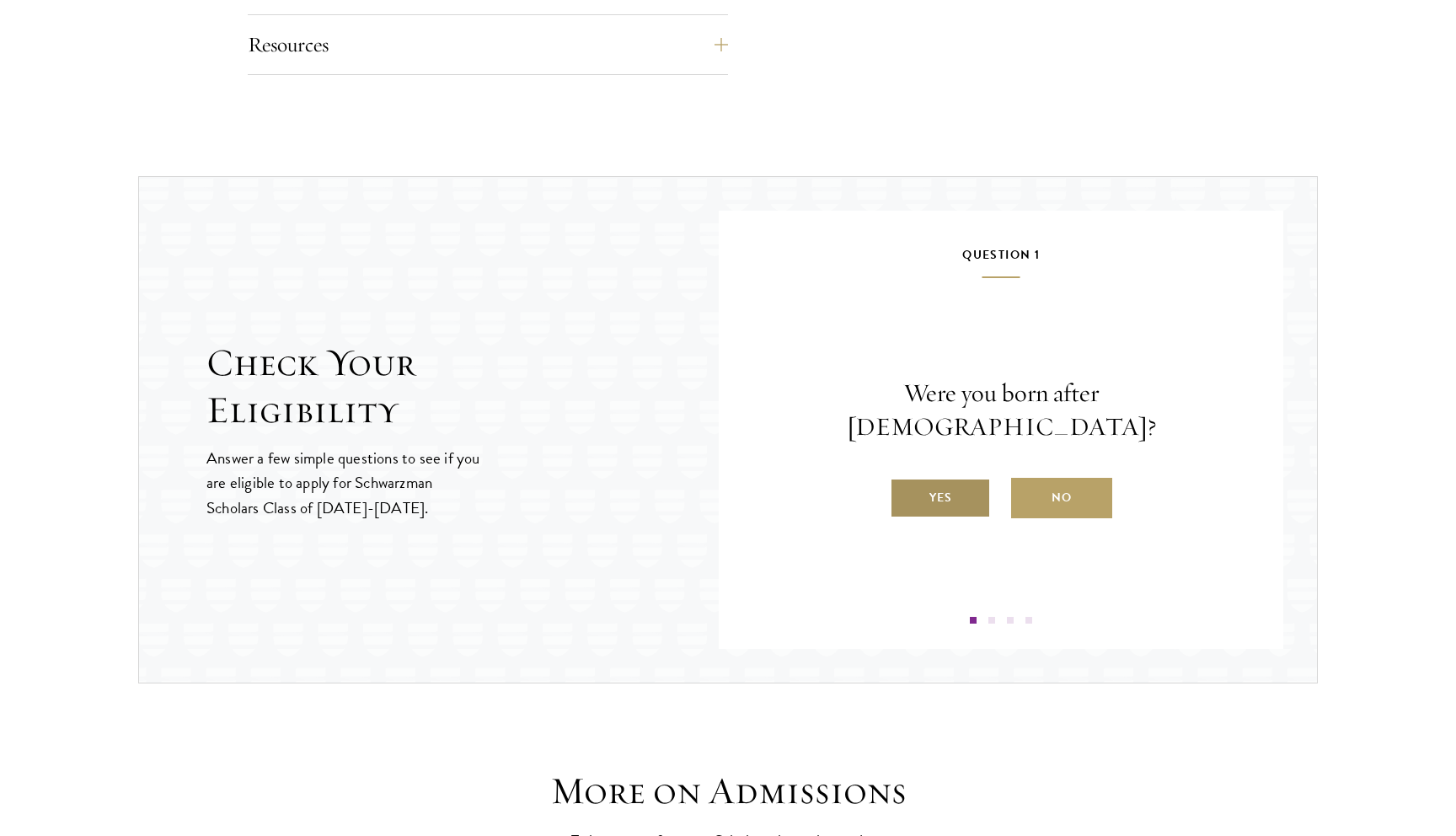
click at [952, 480] on label "Yes" at bounding box center [941, 498] width 101 height 41
click at [906, 480] on input "Yes" at bounding box center [897, 487] width 15 height 15
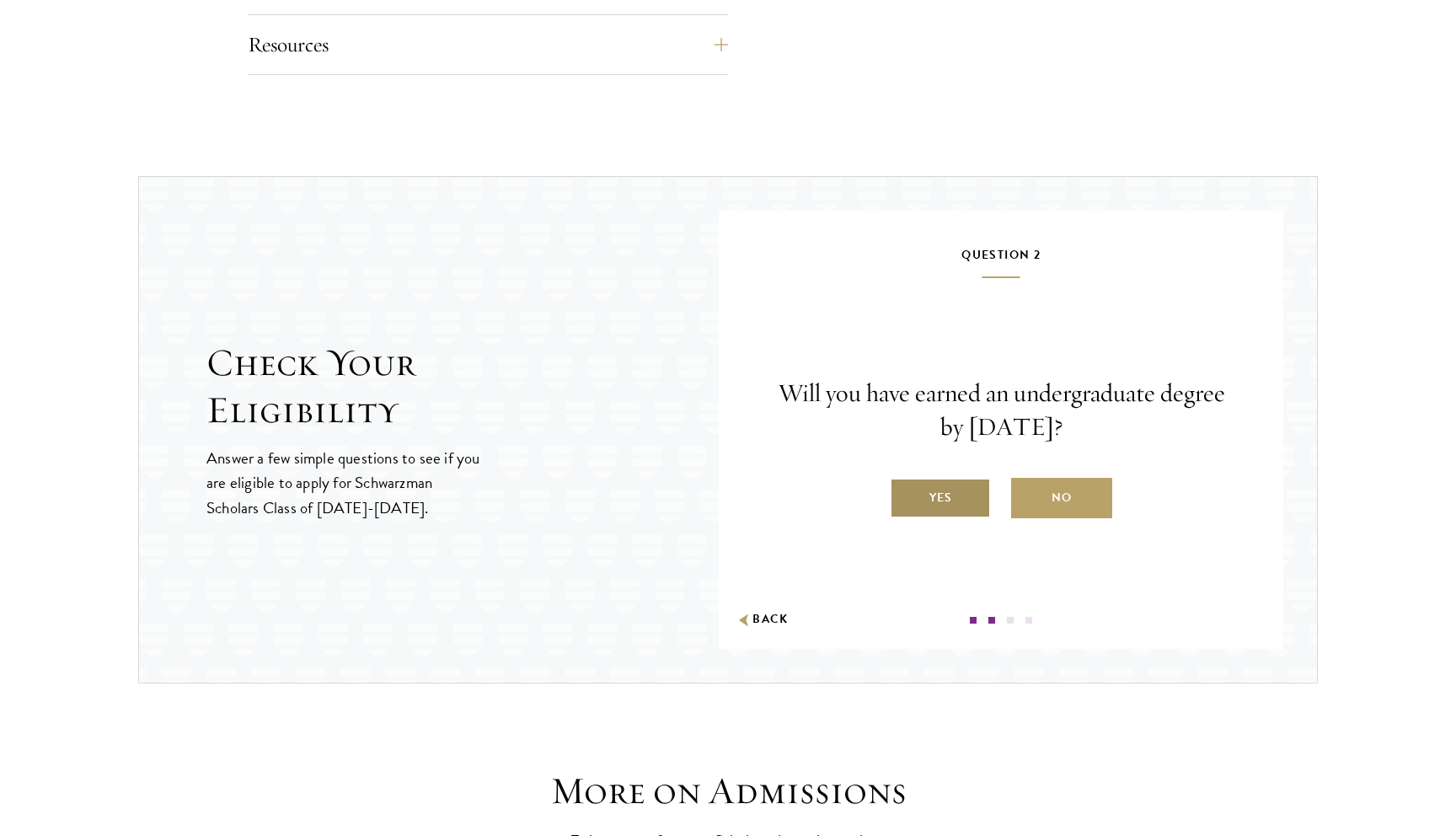
click at [944, 503] on label "Yes" at bounding box center [941, 498] width 101 height 41
click at [906, 494] on input "Yes" at bounding box center [897, 487] width 15 height 15
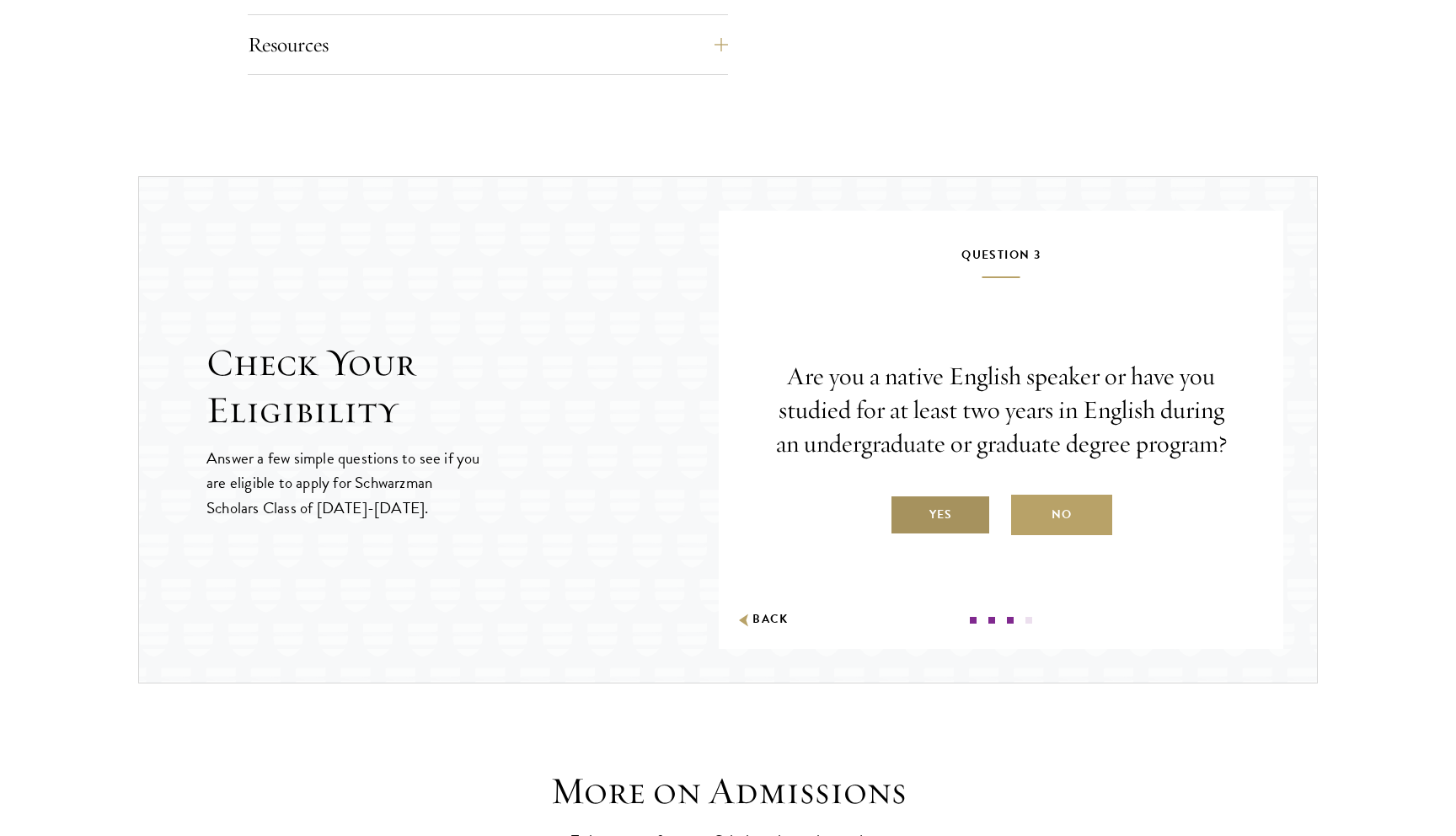
click at [949, 510] on label "Yes" at bounding box center [941, 514] width 101 height 41
click at [906, 510] on input "Yes" at bounding box center [897, 503] width 15 height 15
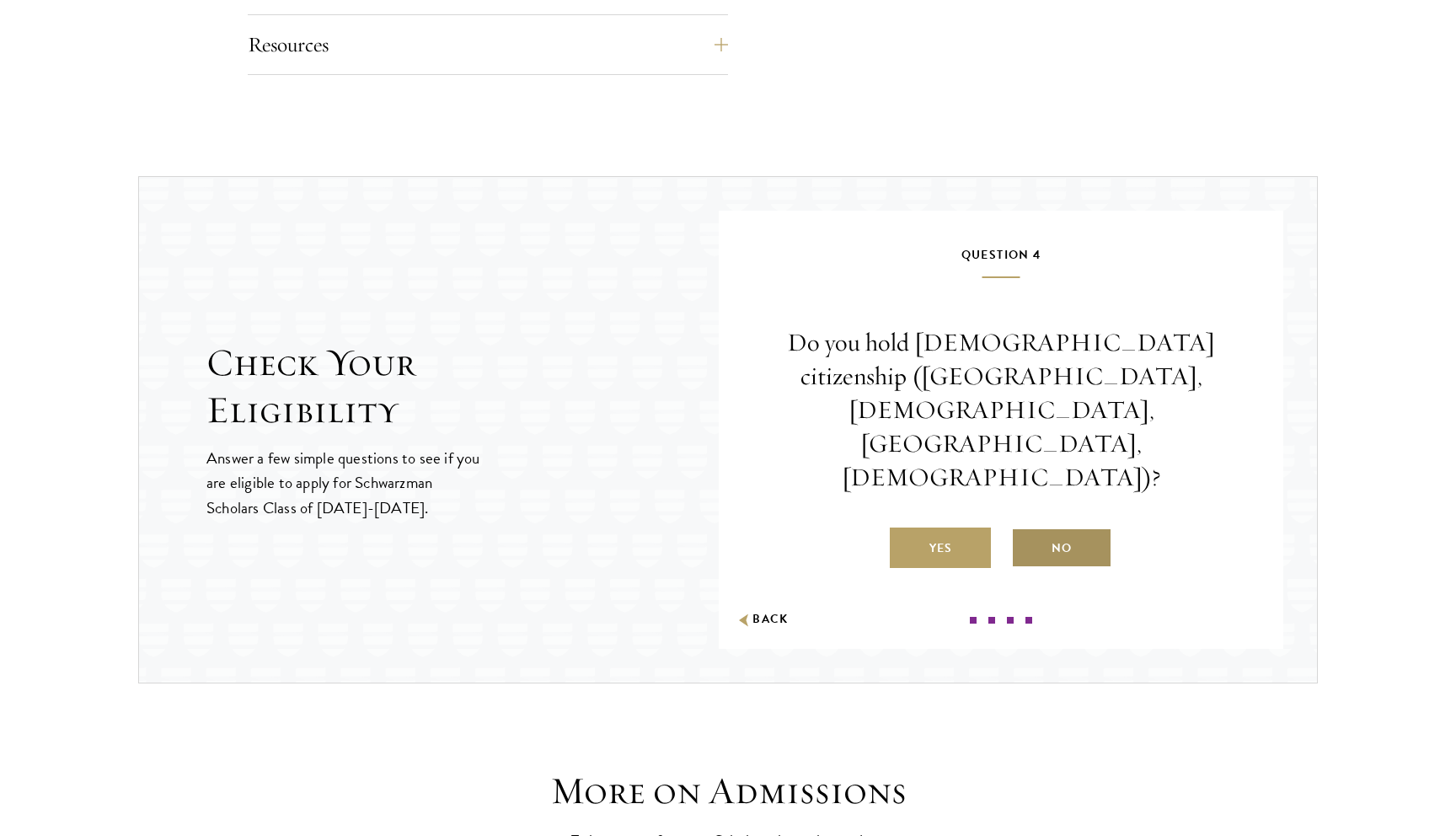
click at [1055, 528] on label "No" at bounding box center [1062, 548] width 101 height 41
click at [1027, 531] on input "No" at bounding box center [1019, 538] width 15 height 15
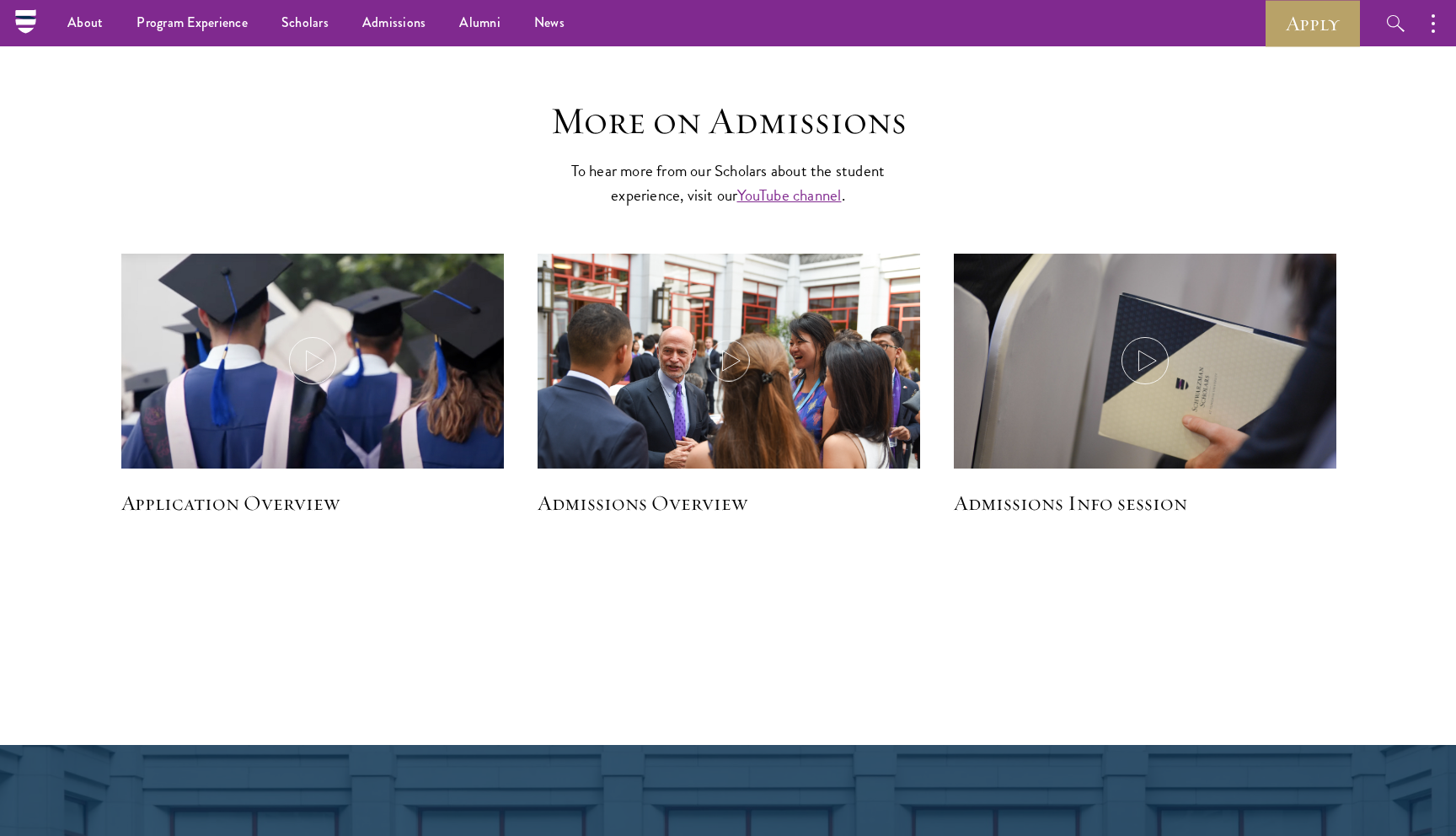
scroll to position [2274, 0]
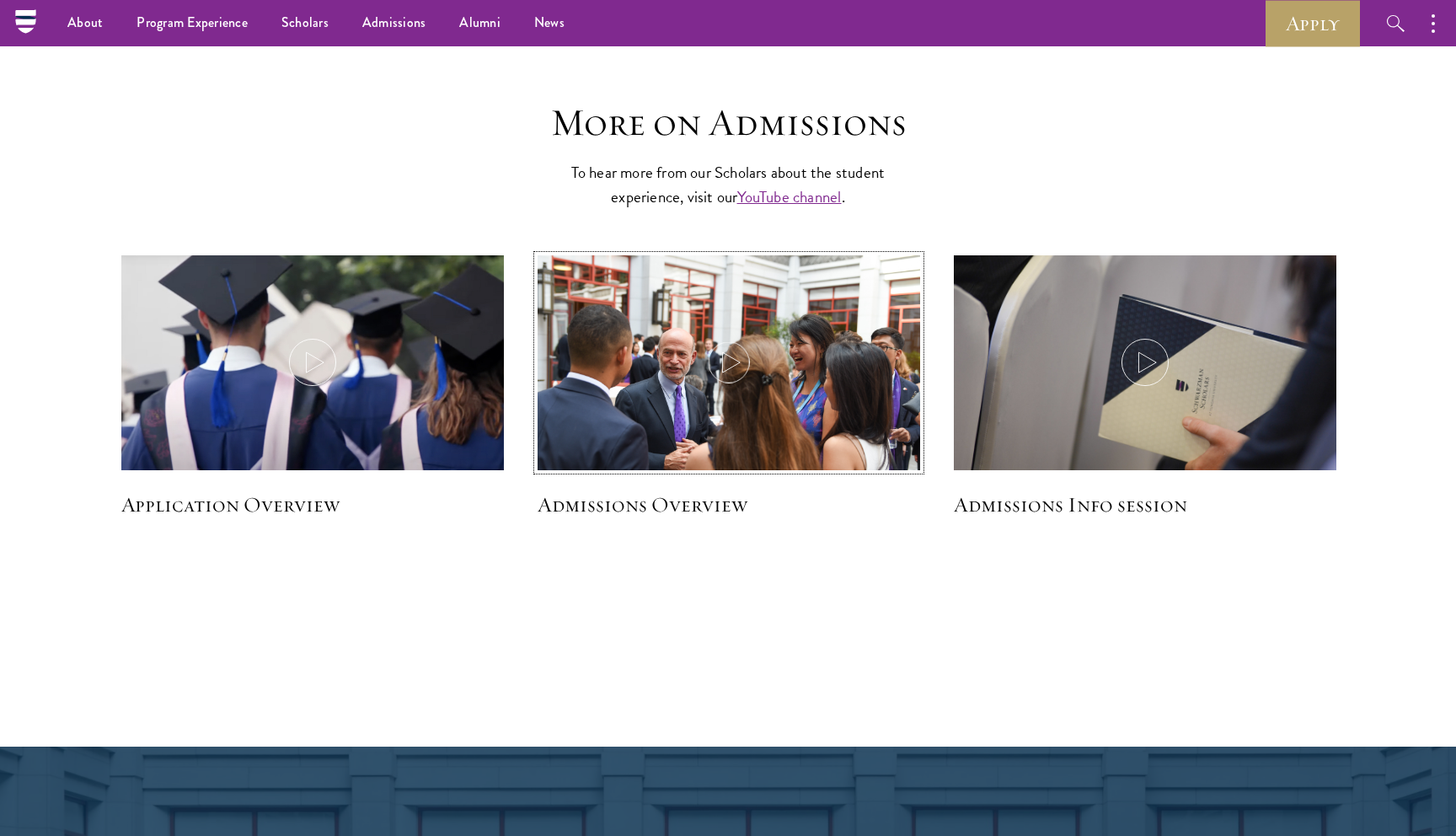
click at [758, 361] on img at bounding box center [728, 382] width 406 height 271
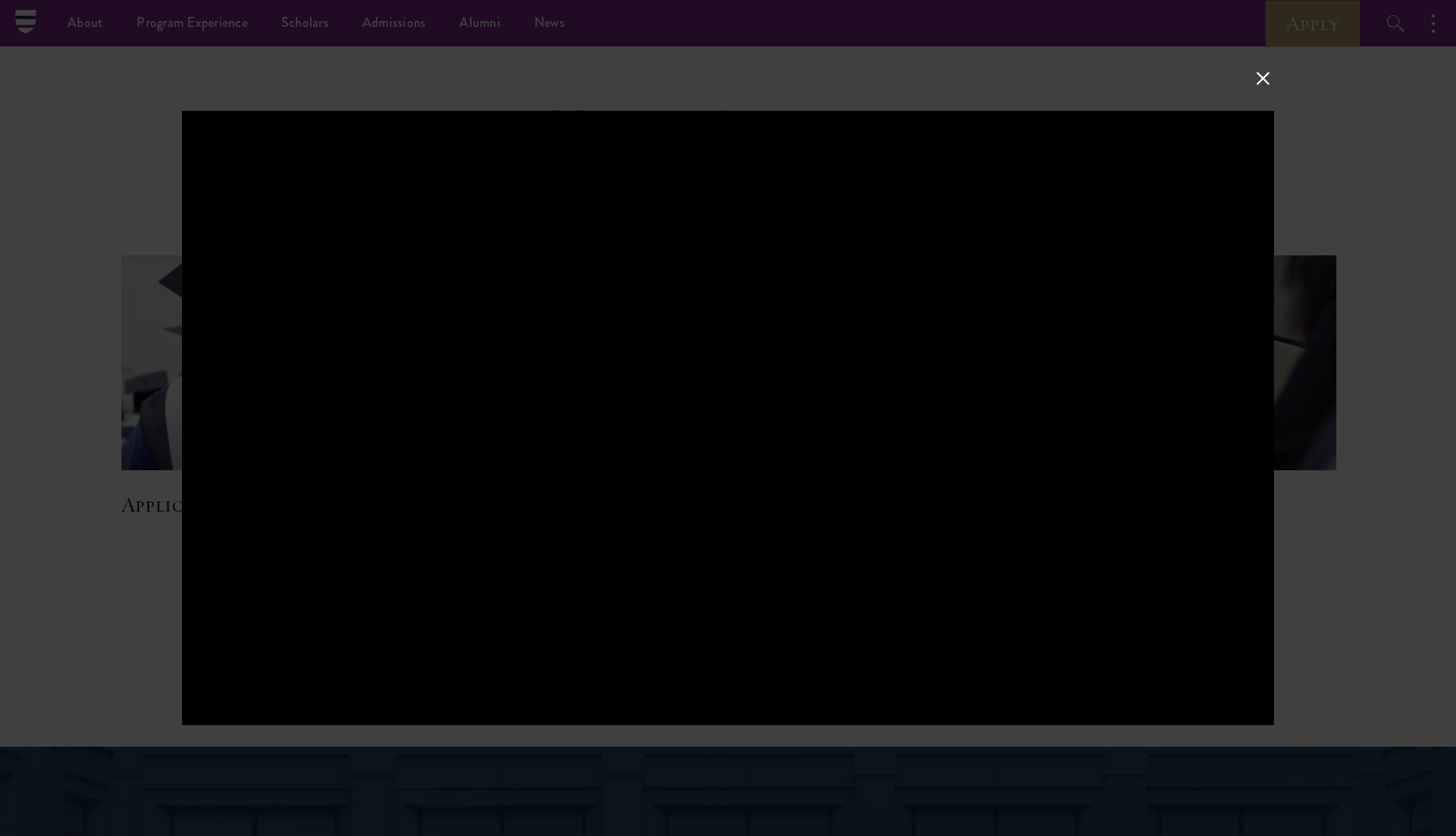
click at [1267, 70] on button at bounding box center [1263, 79] width 22 height 22
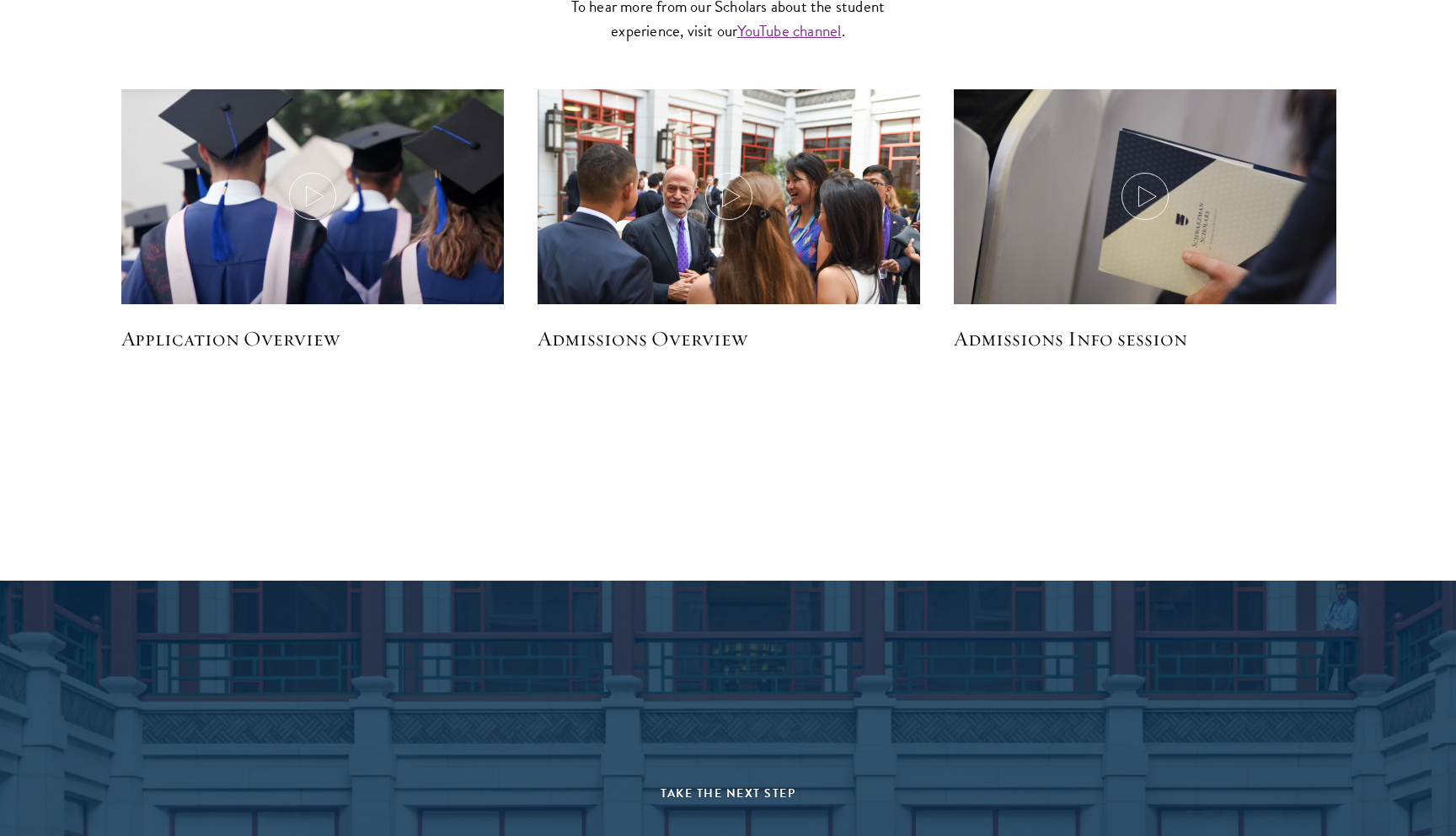
scroll to position [2441, 0]
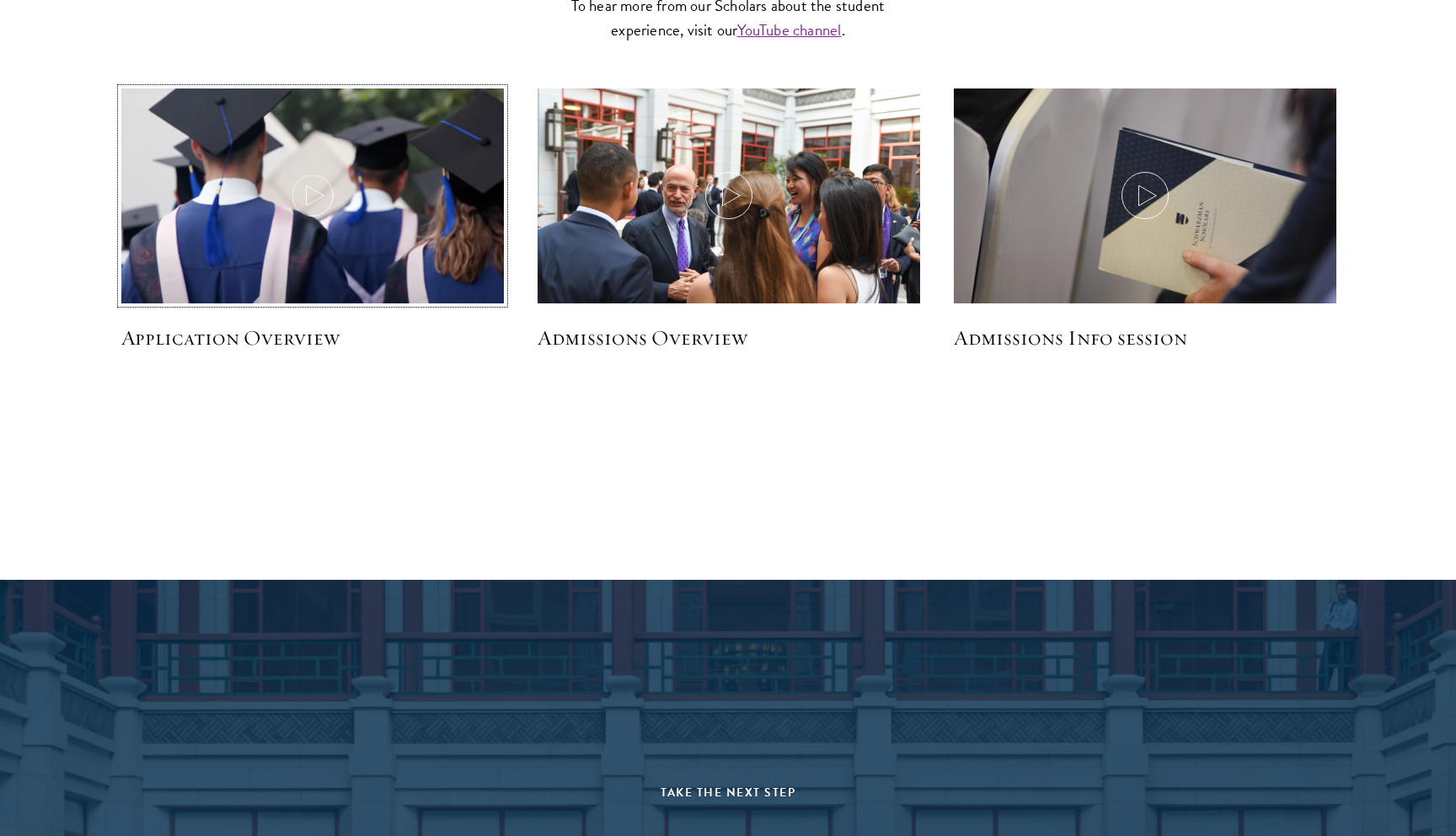
click at [319, 229] on img at bounding box center [312, 198] width 406 height 233
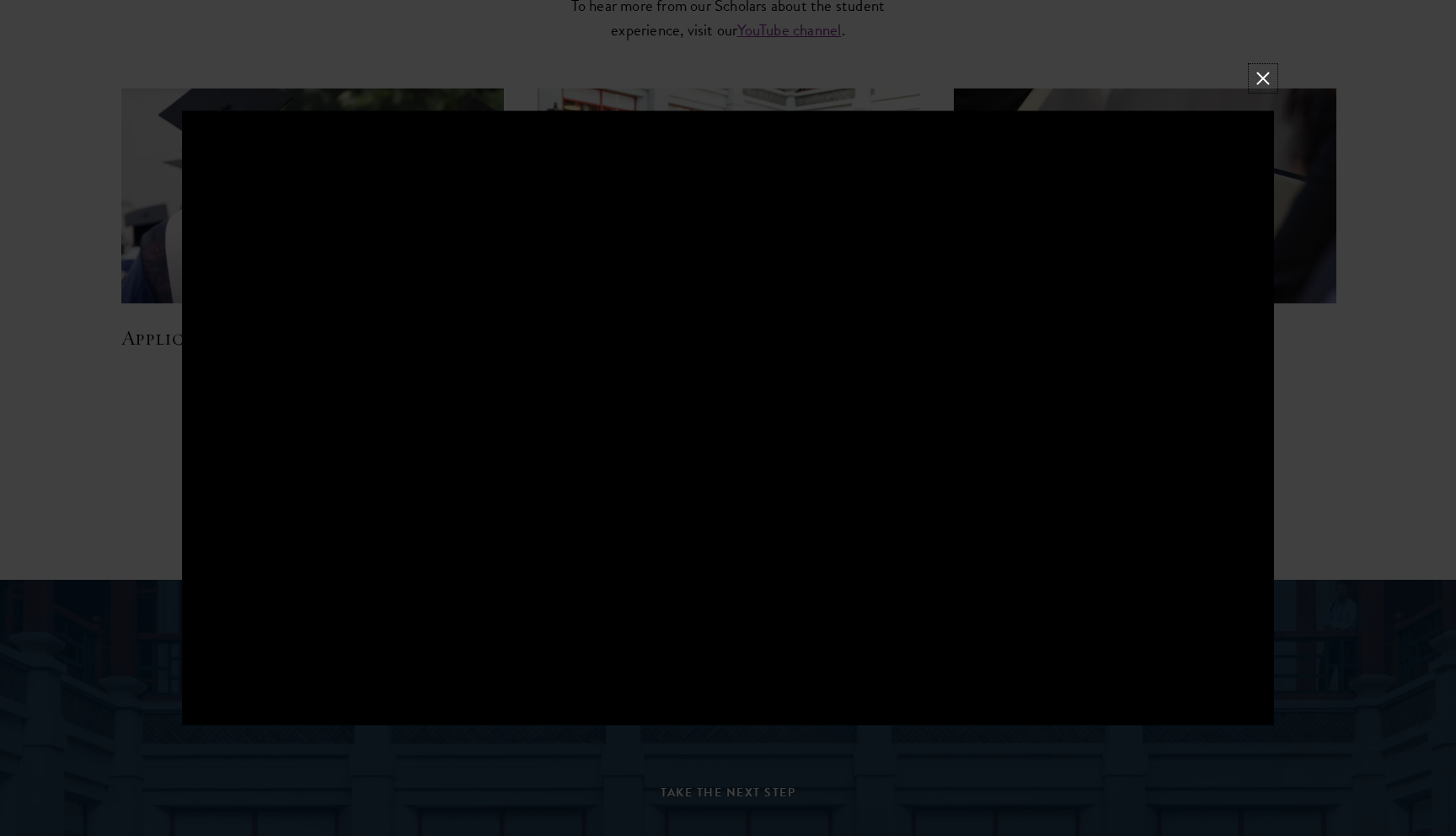
click at [1264, 78] on button at bounding box center [1263, 79] width 22 height 22
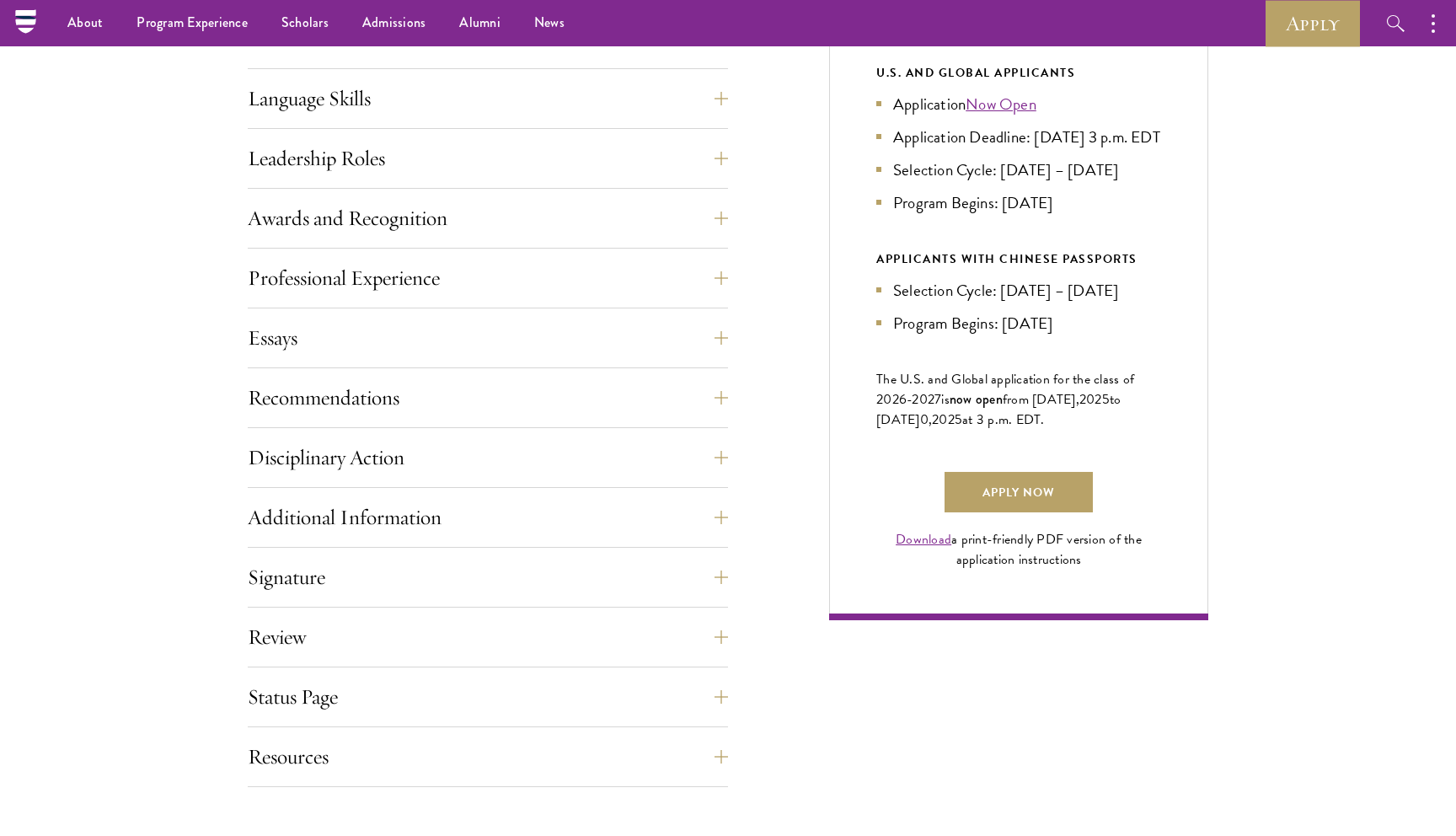
scroll to position [886, 0]
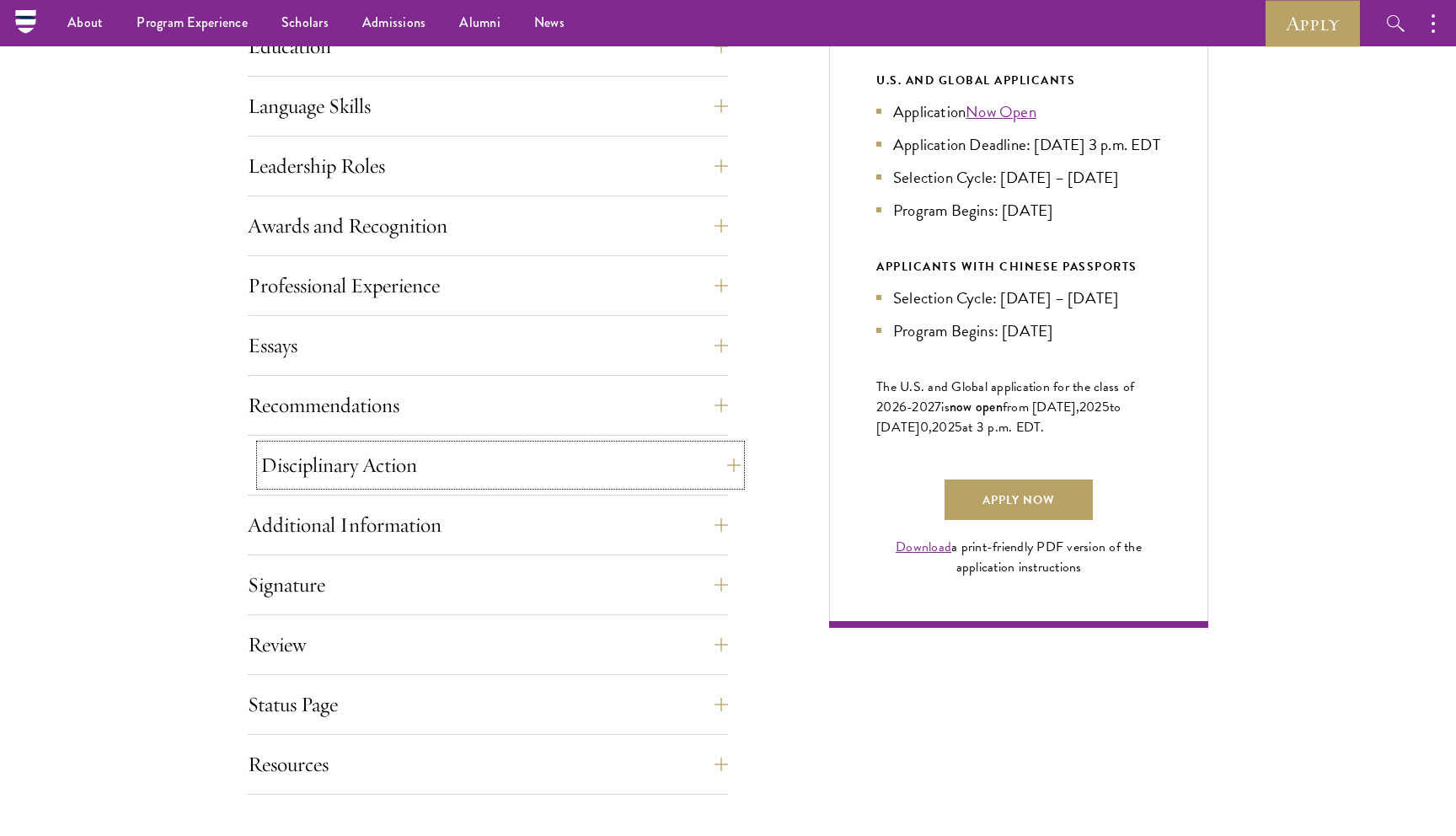
click at [555, 463] on button "Disciplinary Action" at bounding box center [501, 465] width 481 height 41
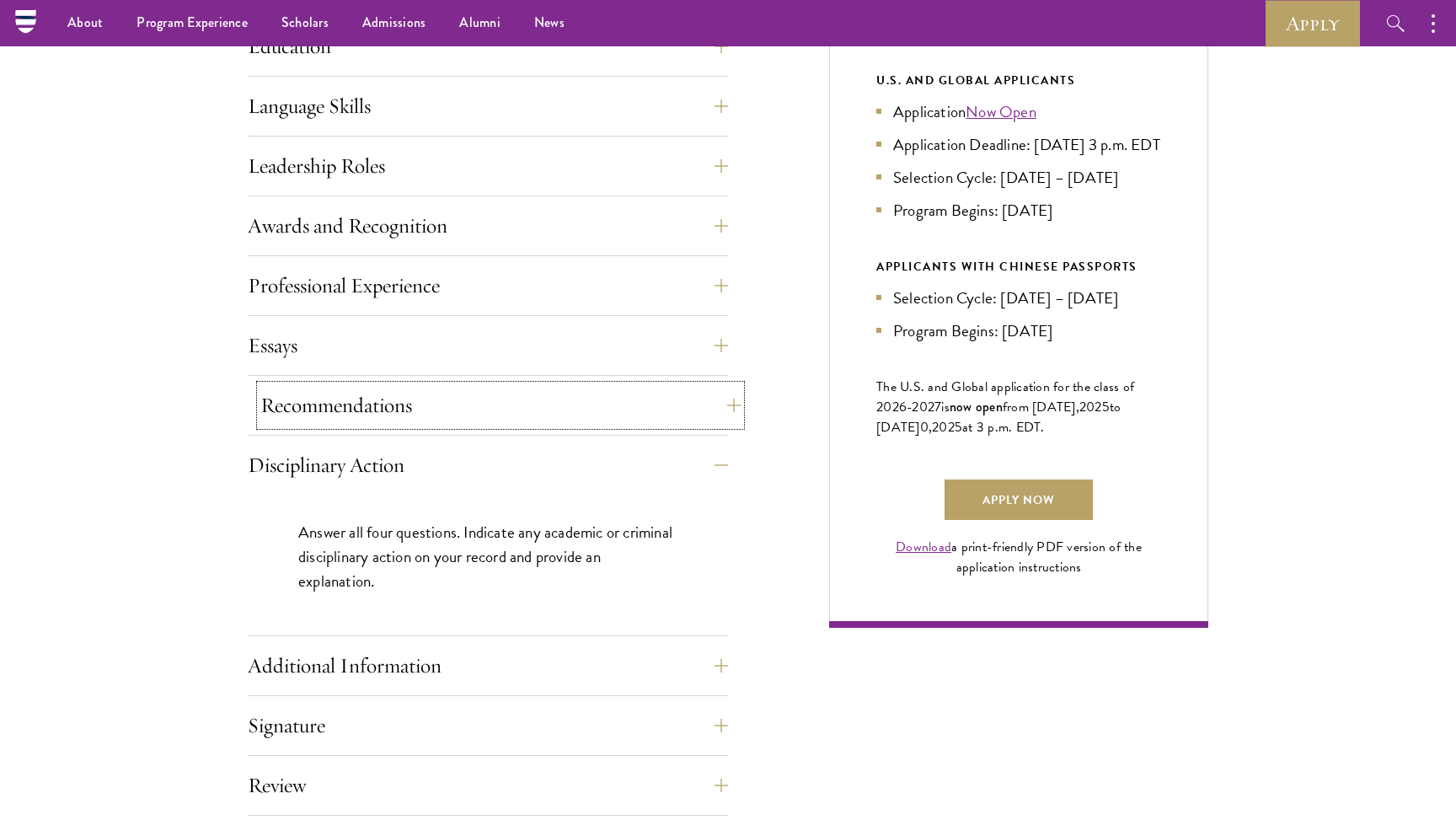
click at [539, 414] on button "Recommendations" at bounding box center [501, 405] width 481 height 41
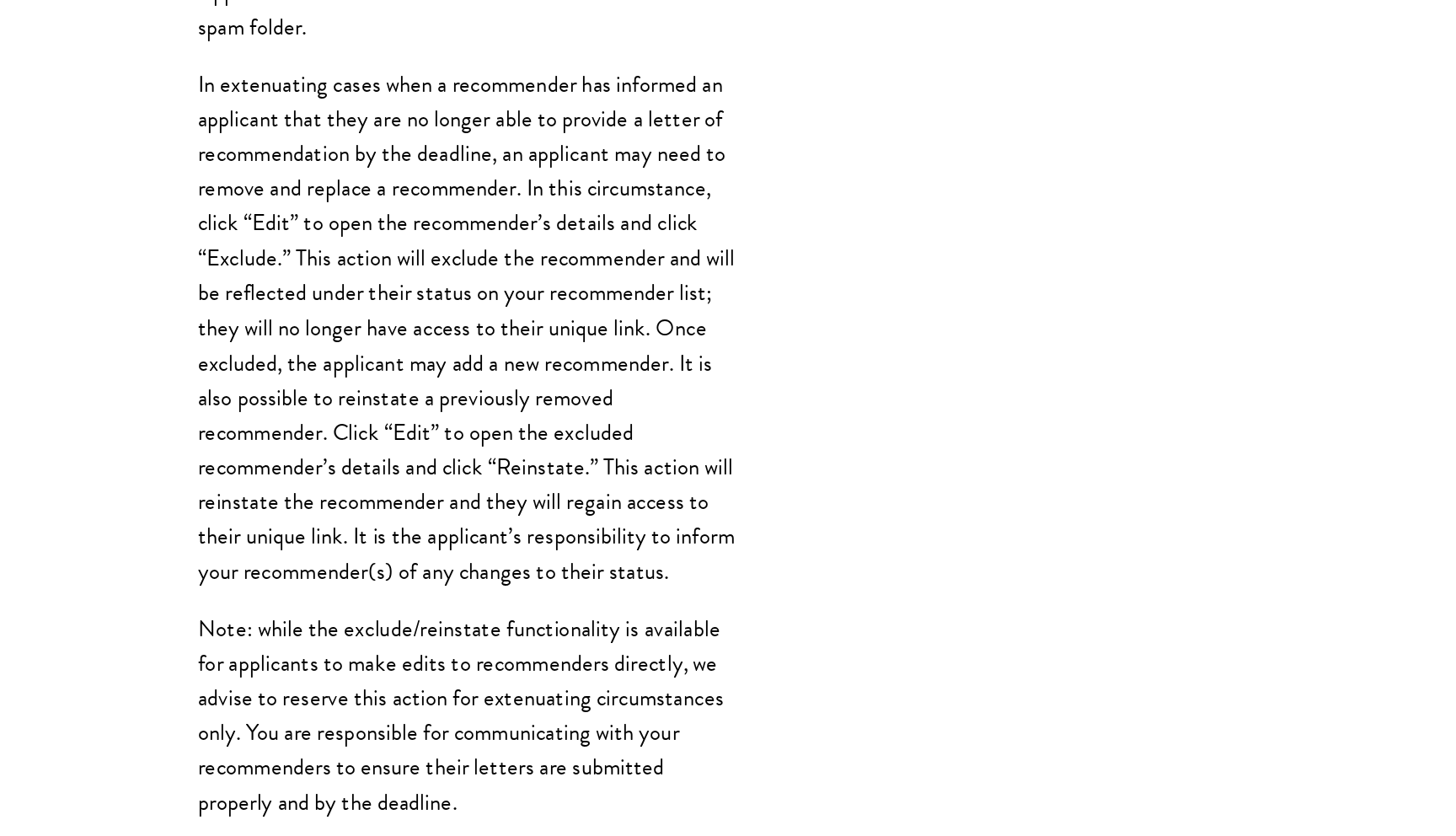
scroll to position [1624, 0]
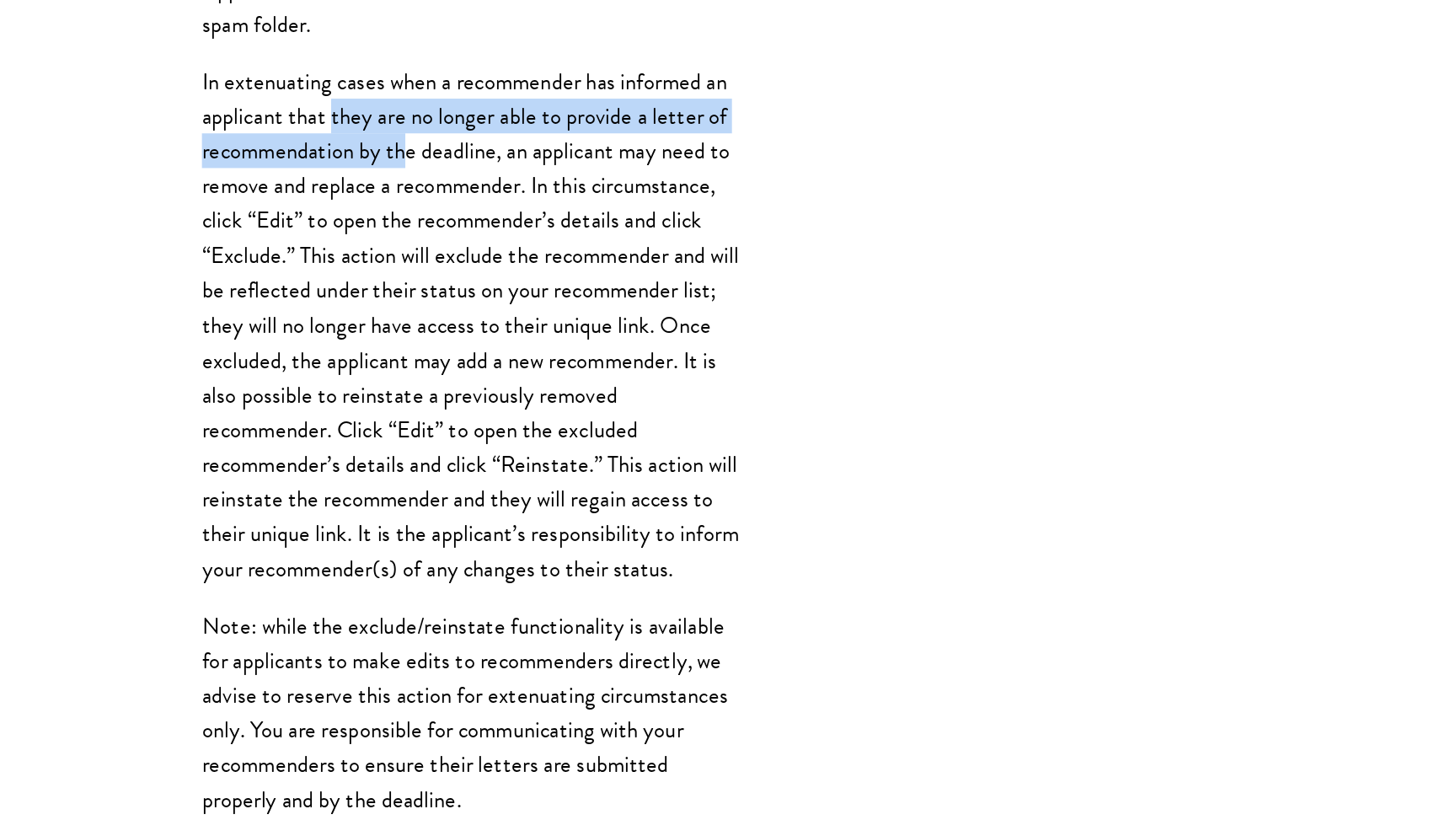
drag, startPoint x: 390, startPoint y: 319, endPoint x: 441, endPoint y: 356, distance: 63.0
click at [442, 356] on p "In extenuating cases when a recommender has informed an applicant that they are…" at bounding box center [488, 476] width 380 height 368
click at [467, 337] on p "In extenuating cases when a recommender has informed an applicant that they are…" at bounding box center [488, 476] width 380 height 368
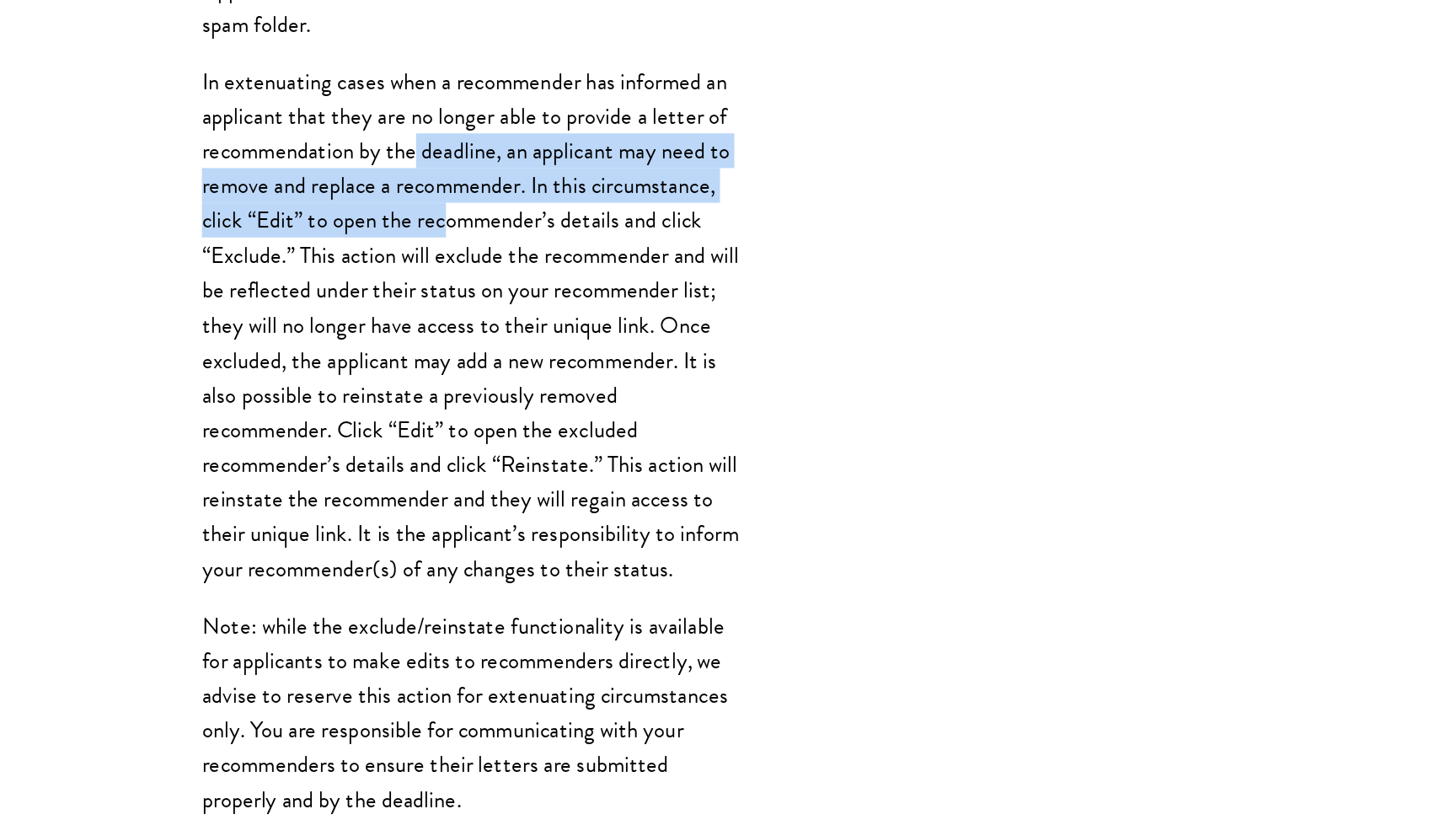
drag, startPoint x: 453, startPoint y: 356, endPoint x: 468, endPoint y: 404, distance: 50.3
click at [468, 405] on p "In extenuating cases when a recommender has informed an applicant that they are…" at bounding box center [488, 476] width 380 height 368
click at [465, 391] on p "In extenuating cases when a recommender has informed an applicant that they are…" at bounding box center [488, 476] width 380 height 368
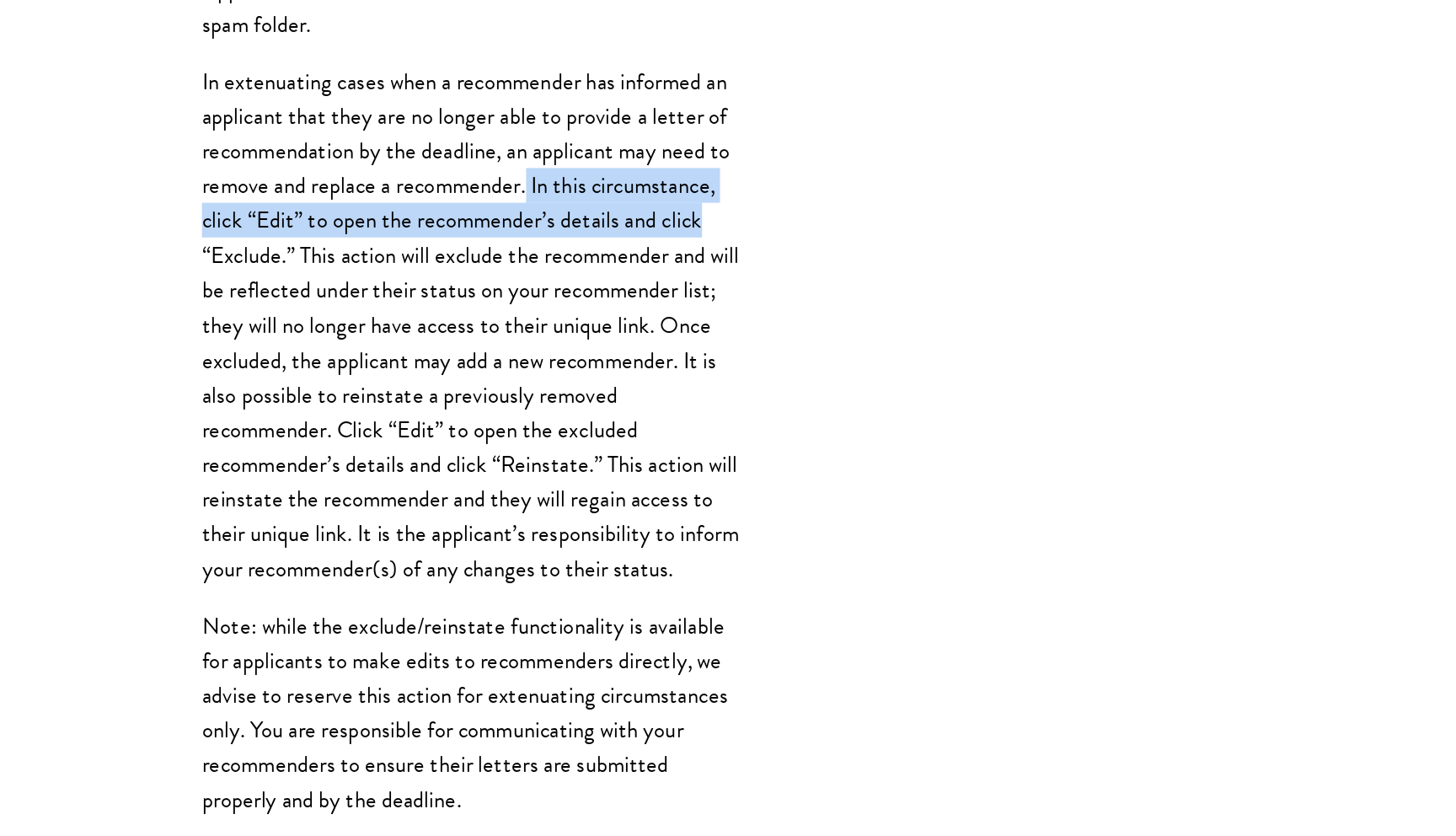
drag, startPoint x: 531, startPoint y: 375, endPoint x: 659, endPoint y: 398, distance: 130.0
click at [659, 399] on p "In extenuating cases when a recommender has informed an applicant that they are…" at bounding box center [488, 476] width 380 height 368
click at [659, 398] on p "In extenuating cases when a recommender has informed an applicant that they are…" at bounding box center [488, 476] width 380 height 368
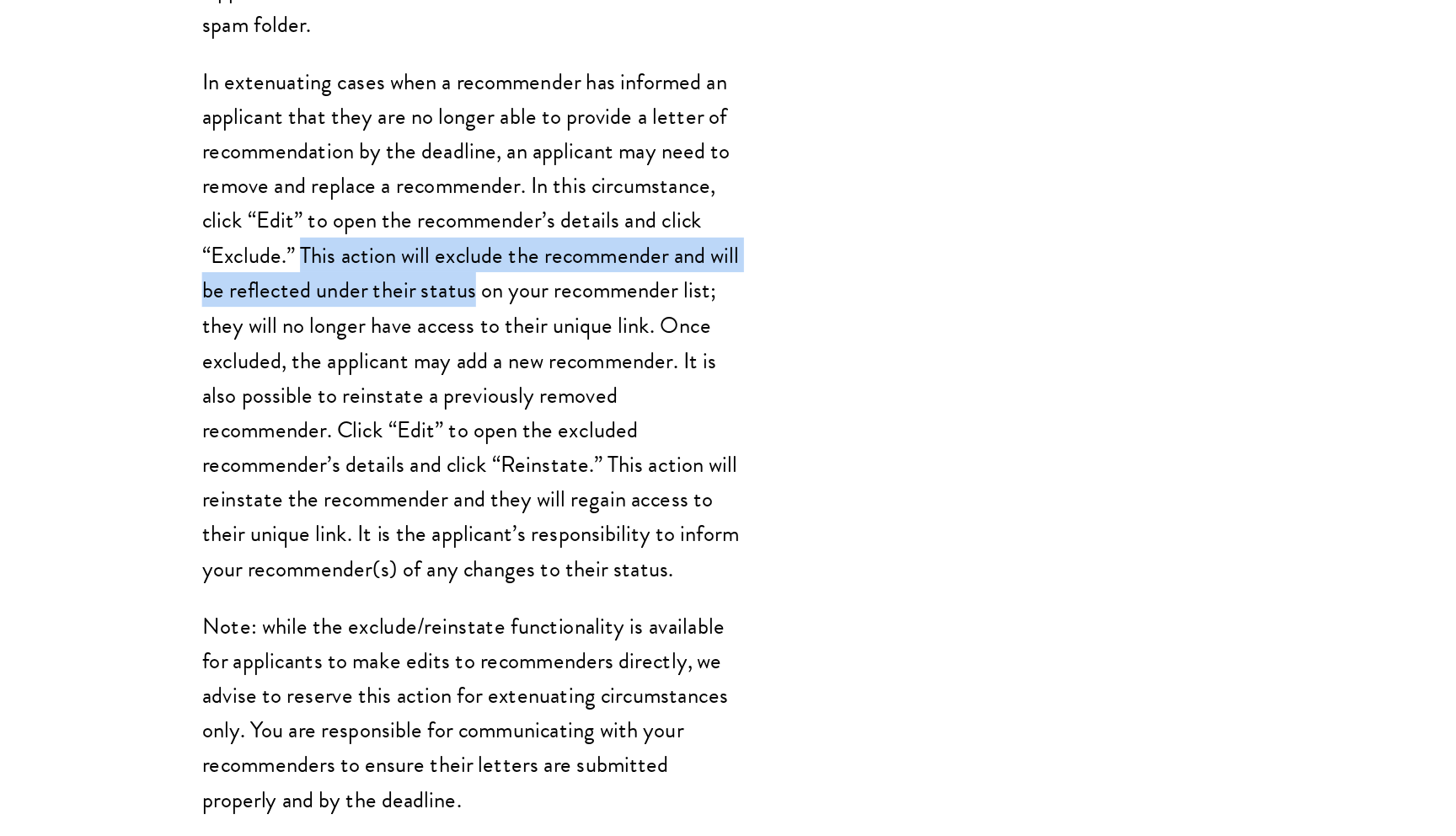
drag, startPoint x: 369, startPoint y: 434, endPoint x: 515, endPoint y: 459, distance: 148.1
click at [515, 458] on p "In extenuating cases when a recommender has informed an applicant that they are…" at bounding box center [488, 476] width 380 height 368
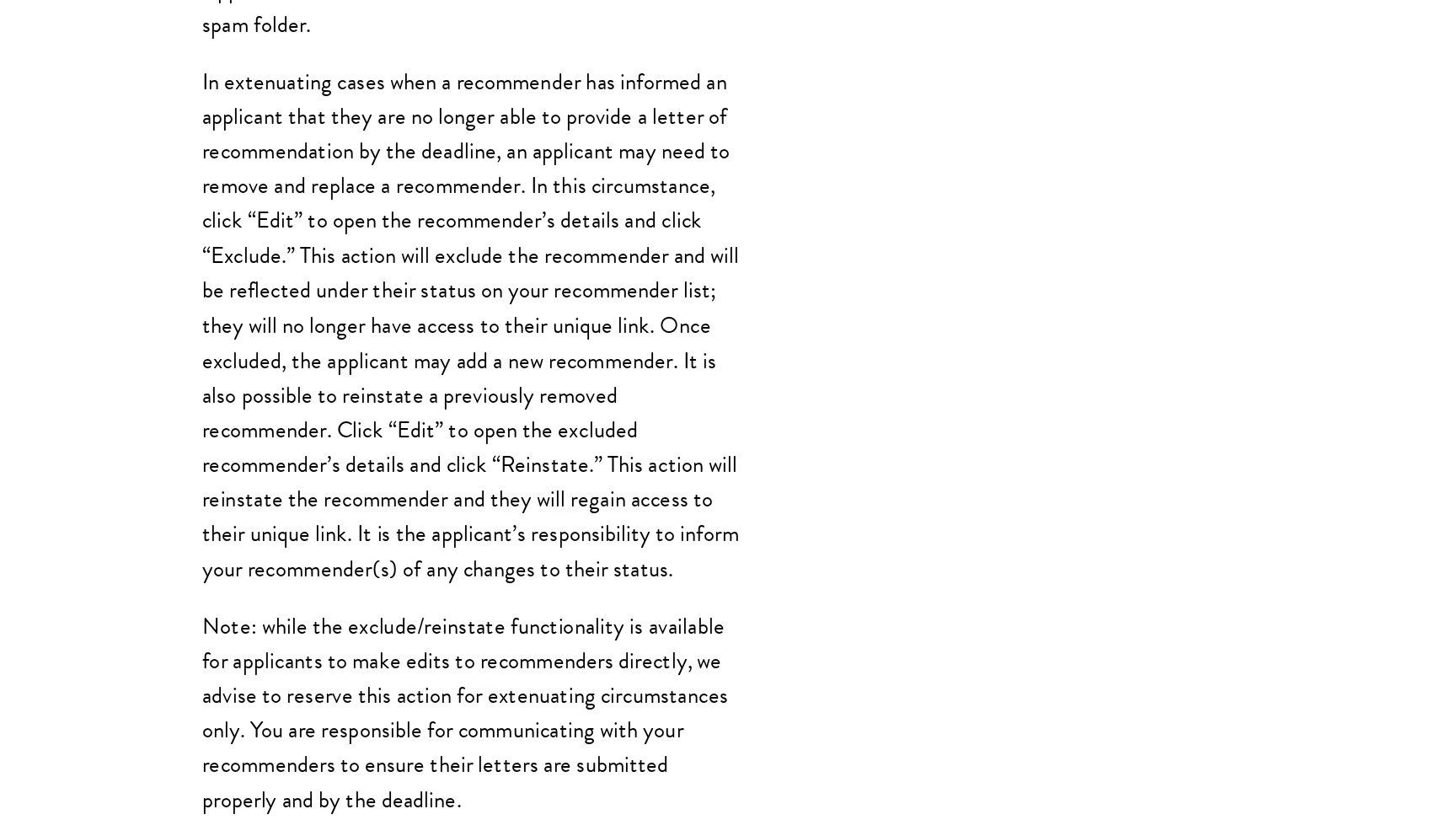
click at [540, 458] on p "In extenuating cases when a recommender has informed an applicant that they are…" at bounding box center [488, 476] width 380 height 368
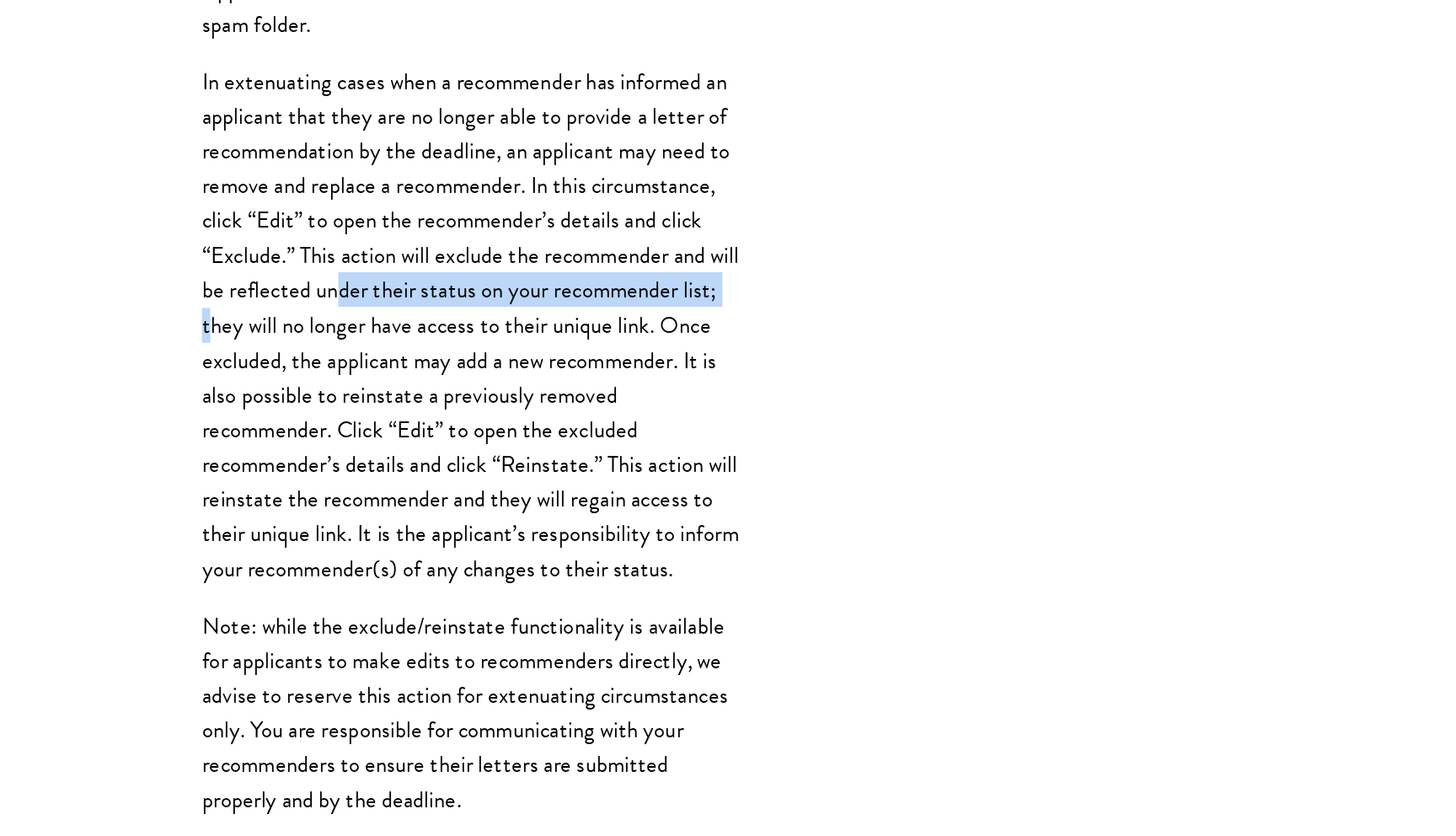
drag, startPoint x: 418, startPoint y: 455, endPoint x: 331, endPoint y: 484, distance: 91.7
click at [331, 484] on p "In extenuating cases when a recommender has informed an applicant that they are…" at bounding box center [488, 476] width 380 height 368
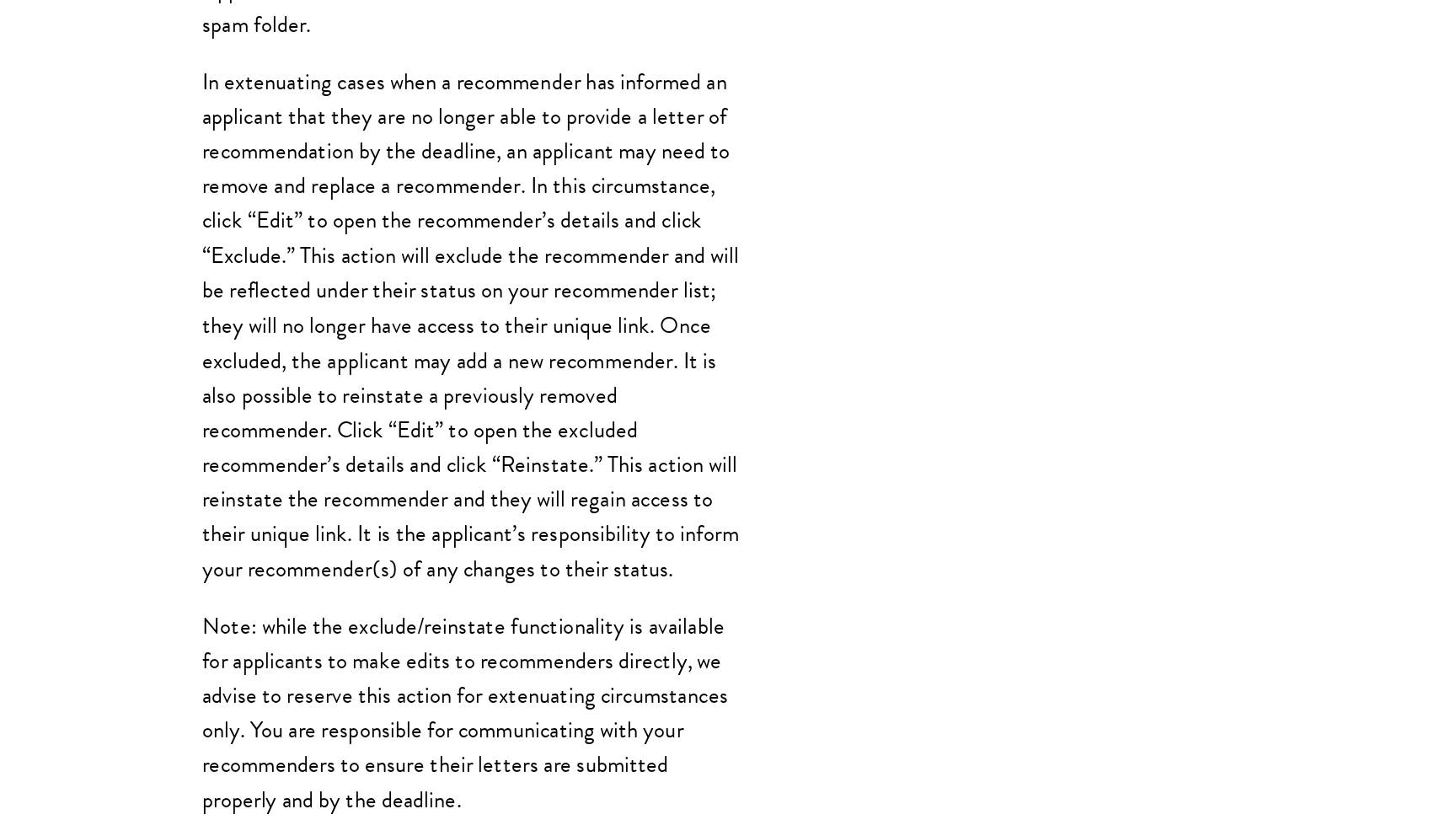
drag, startPoint x: 334, startPoint y: 483, endPoint x: 427, endPoint y: 489, distance: 93.2
click at [427, 493] on p "In extenuating cases when a recommender has informed an applicant that they are…" at bounding box center [488, 476] width 380 height 368
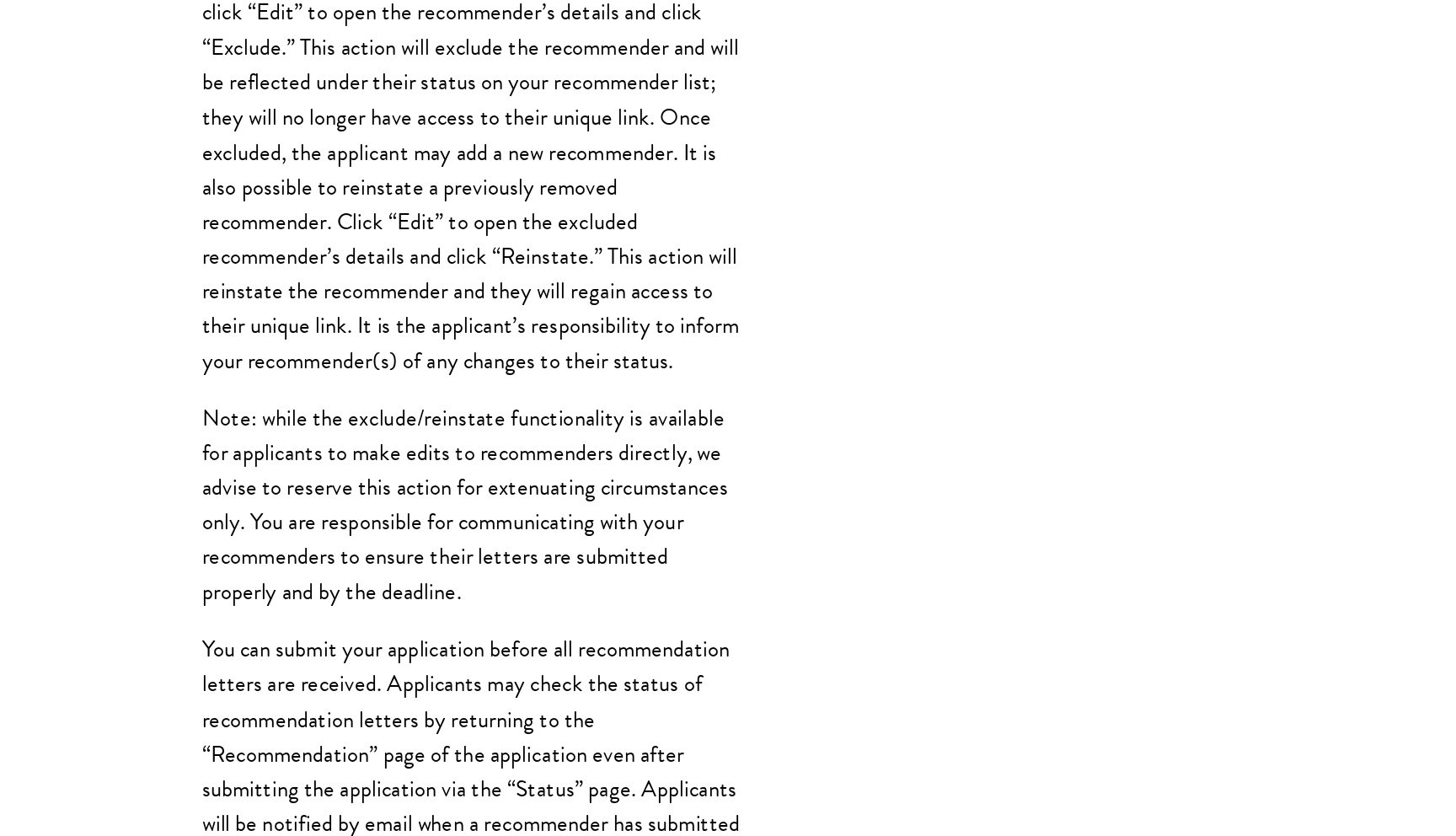
scroll to position [1771, 0]
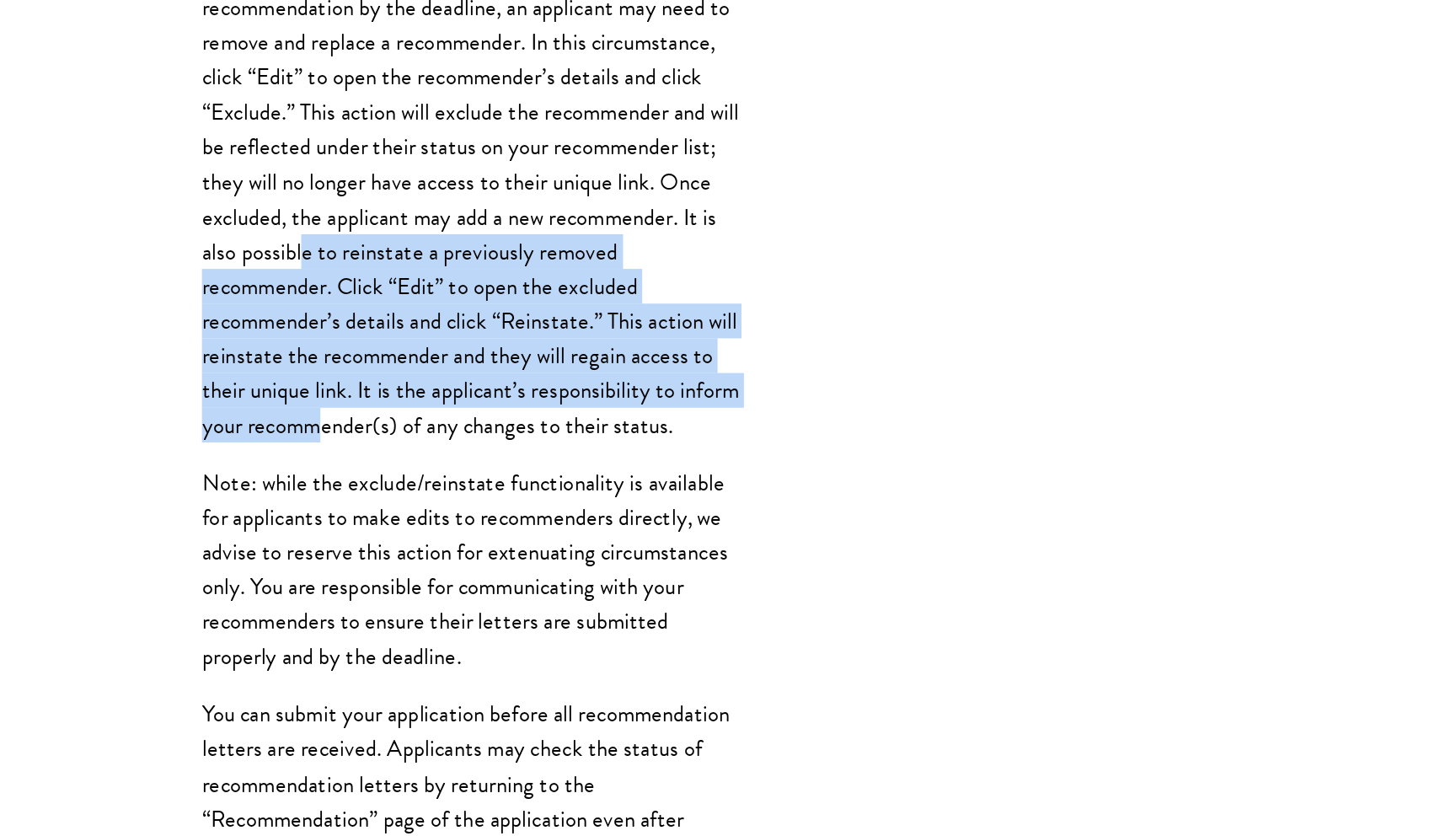
drag, startPoint x: 491, startPoint y: 389, endPoint x: 431, endPoint y: 493, distance: 120.1
click at [431, 493] on p "In extenuating cases when a recommender has informed an applicant that they are…" at bounding box center [488, 329] width 380 height 368
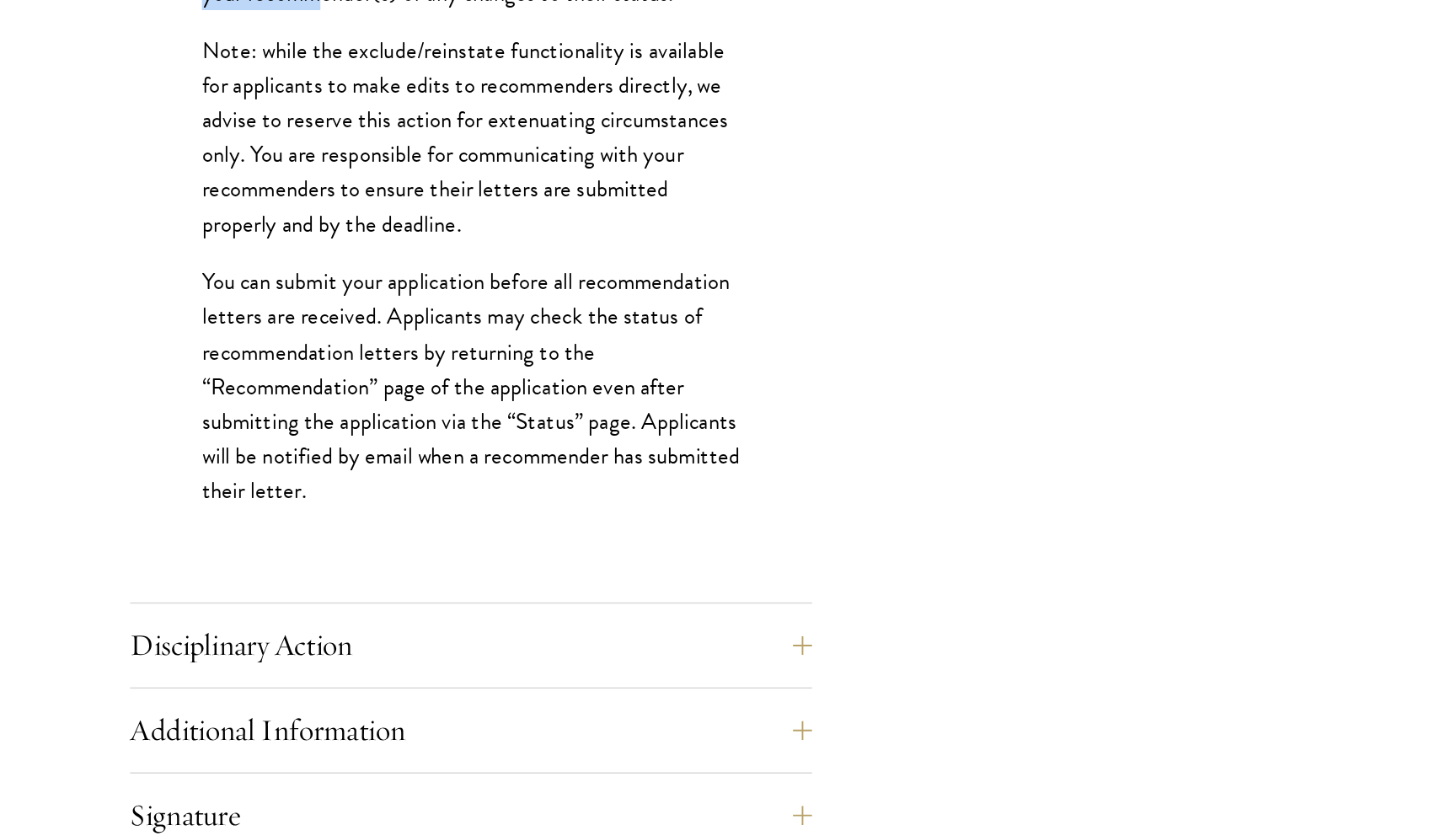
scroll to position [2041, 0]
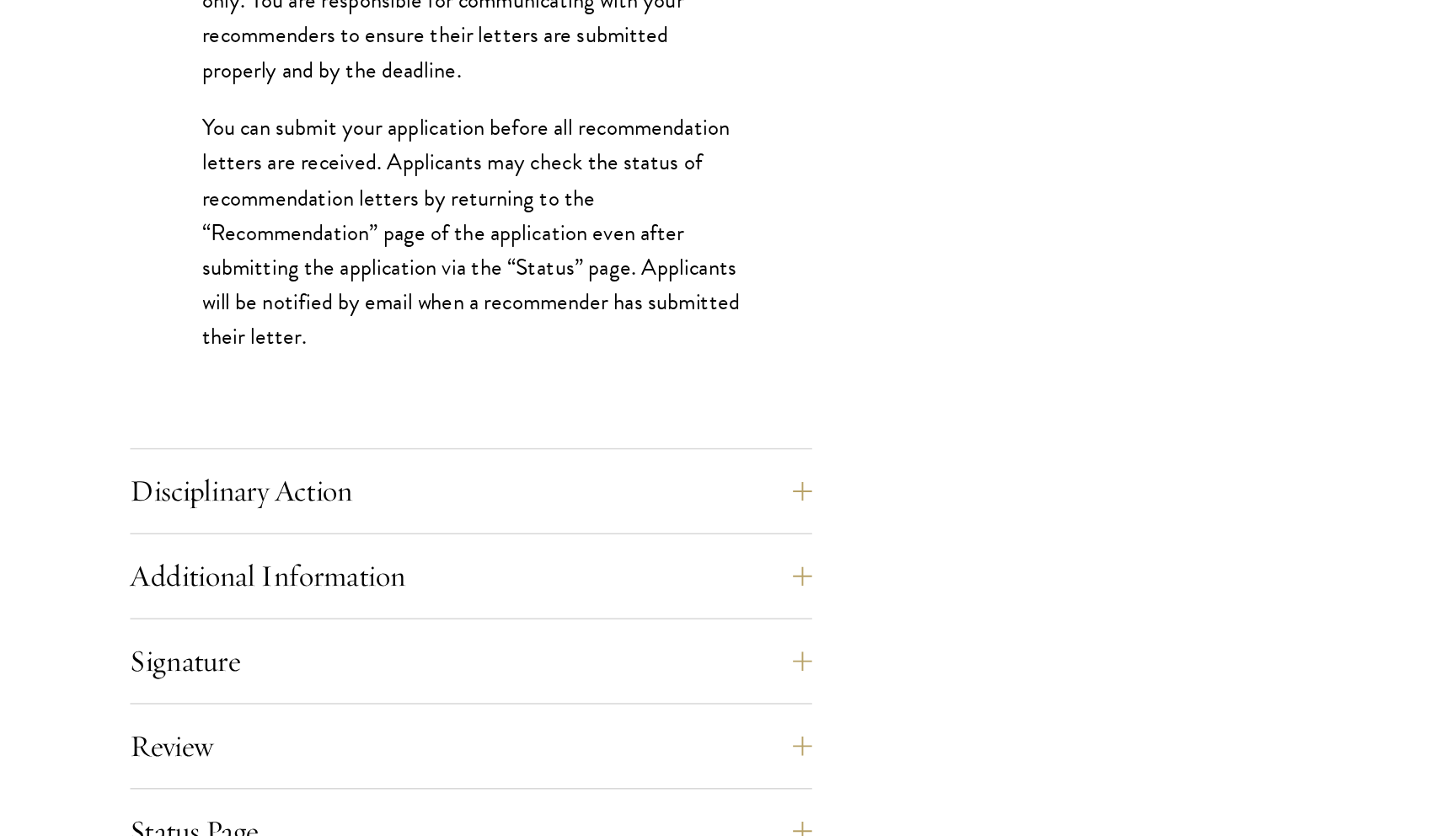
scroll to position [2143, 0]
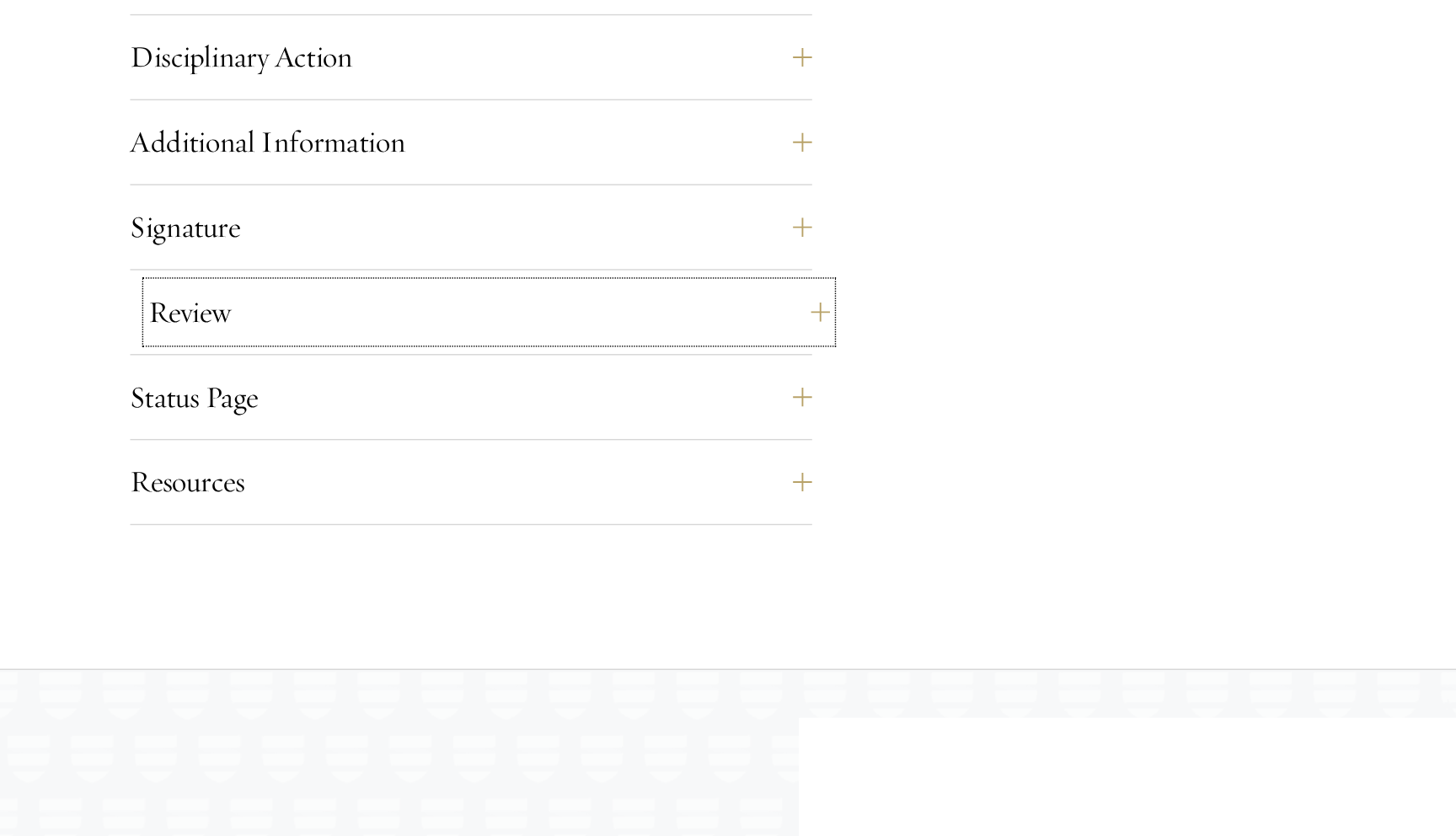
click at [578, 474] on button "Review" at bounding box center [501, 466] width 481 height 41
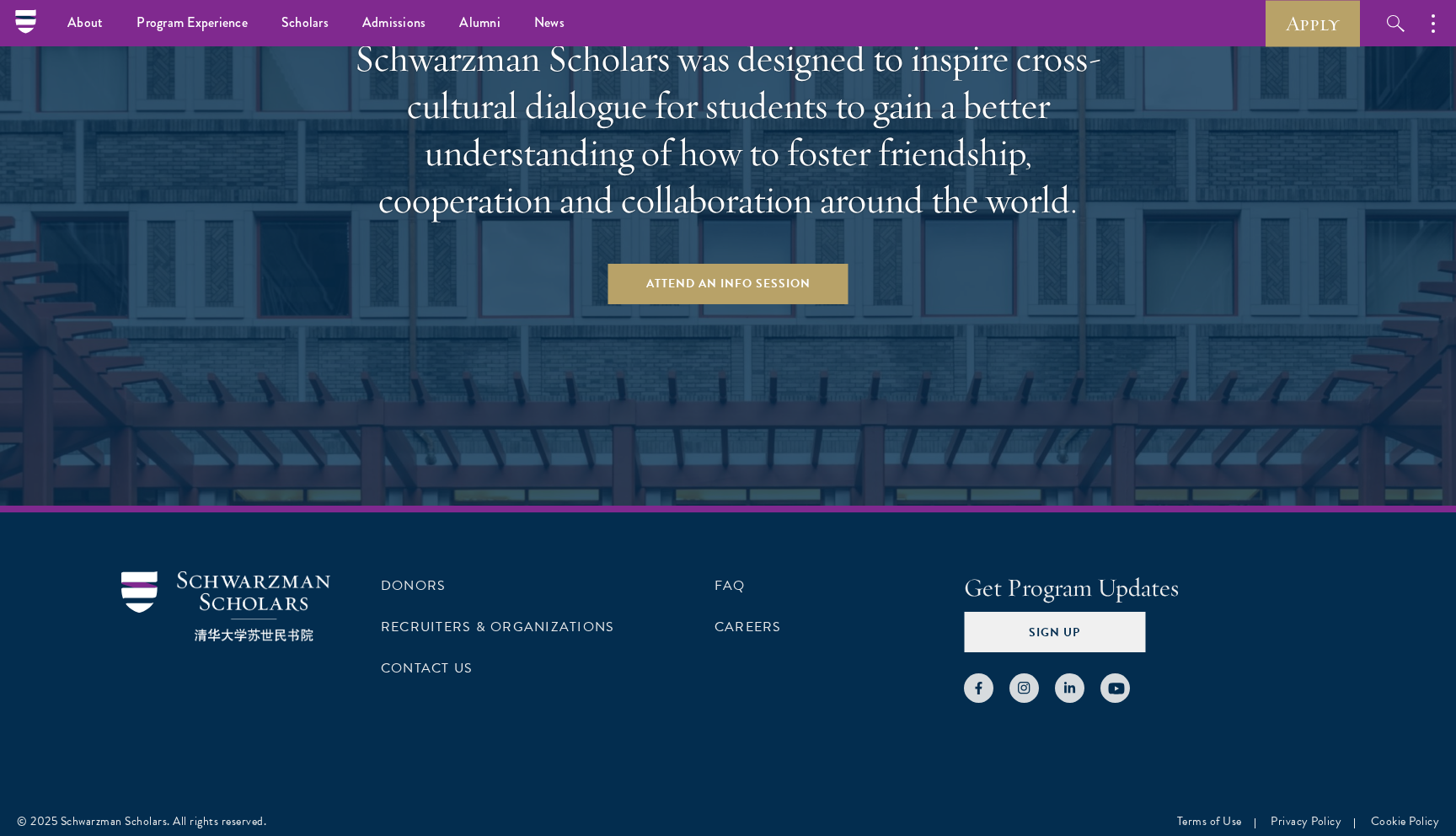
scroll to position [3537, 0]
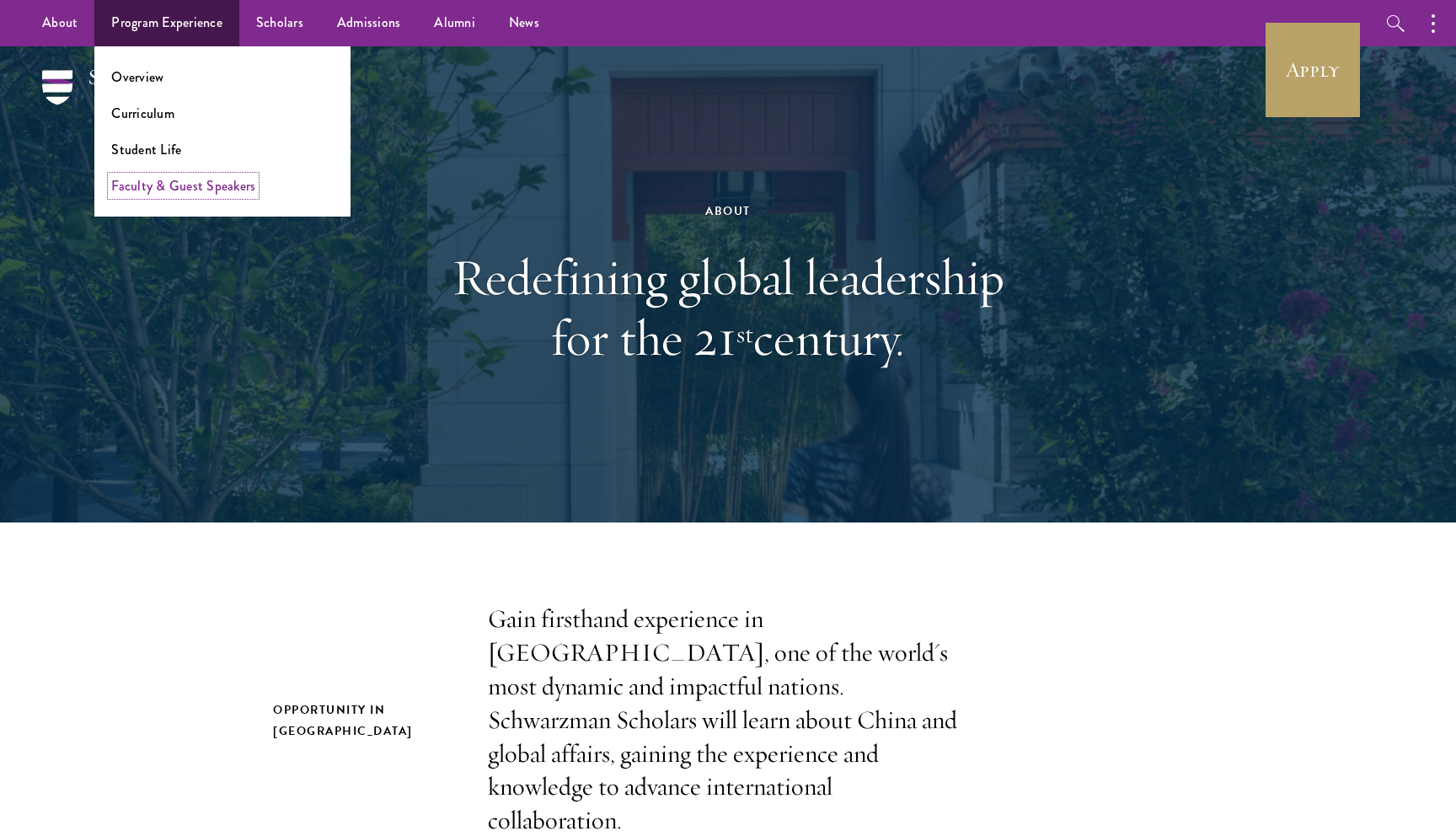
click at [206, 191] on link "Faculty & Guest Speakers" at bounding box center [183, 185] width 144 height 19
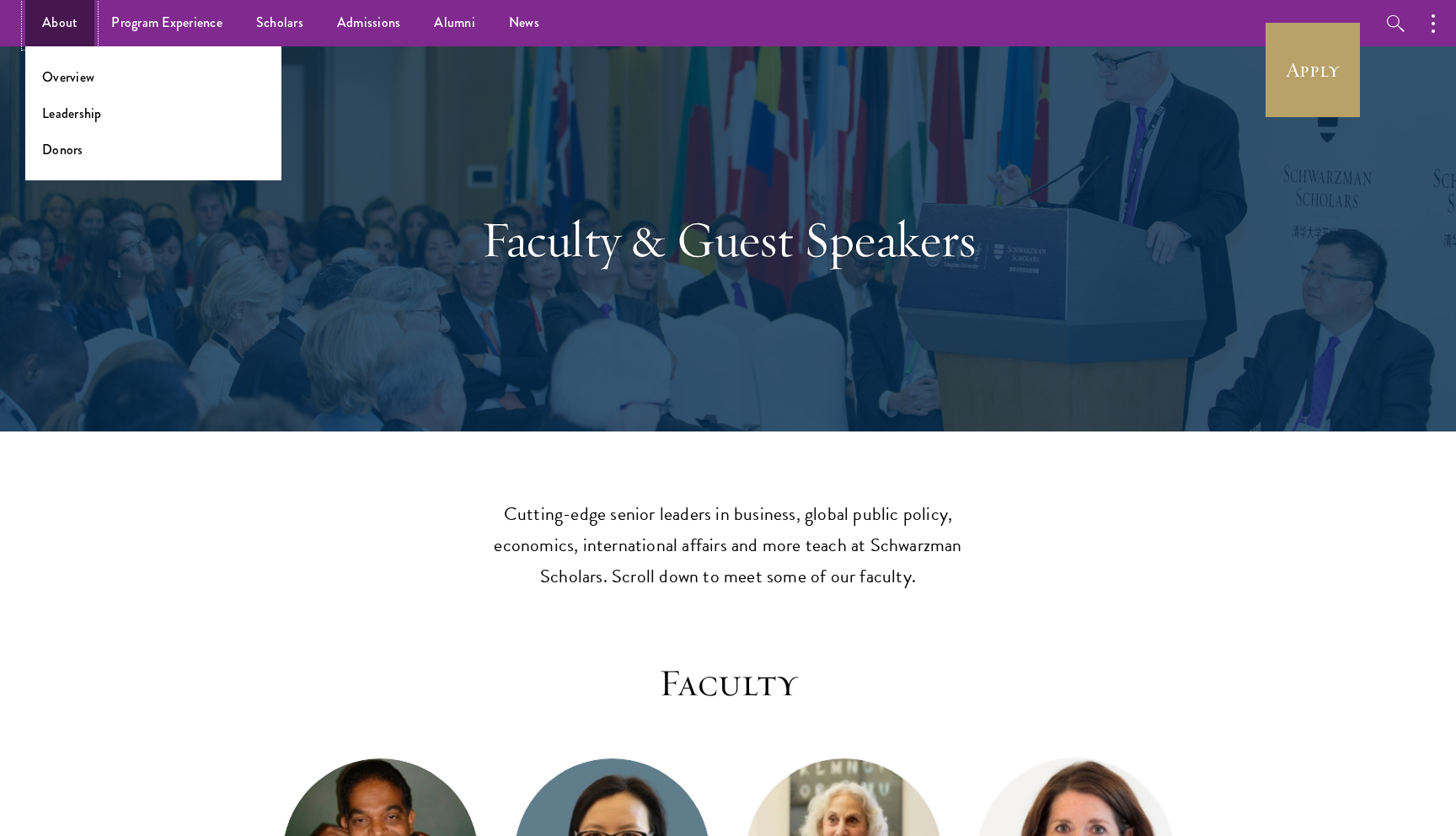
click at [26, 16] on link "About" at bounding box center [60, 23] width 69 height 46
